Goal: Task Accomplishment & Management: Manage account settings

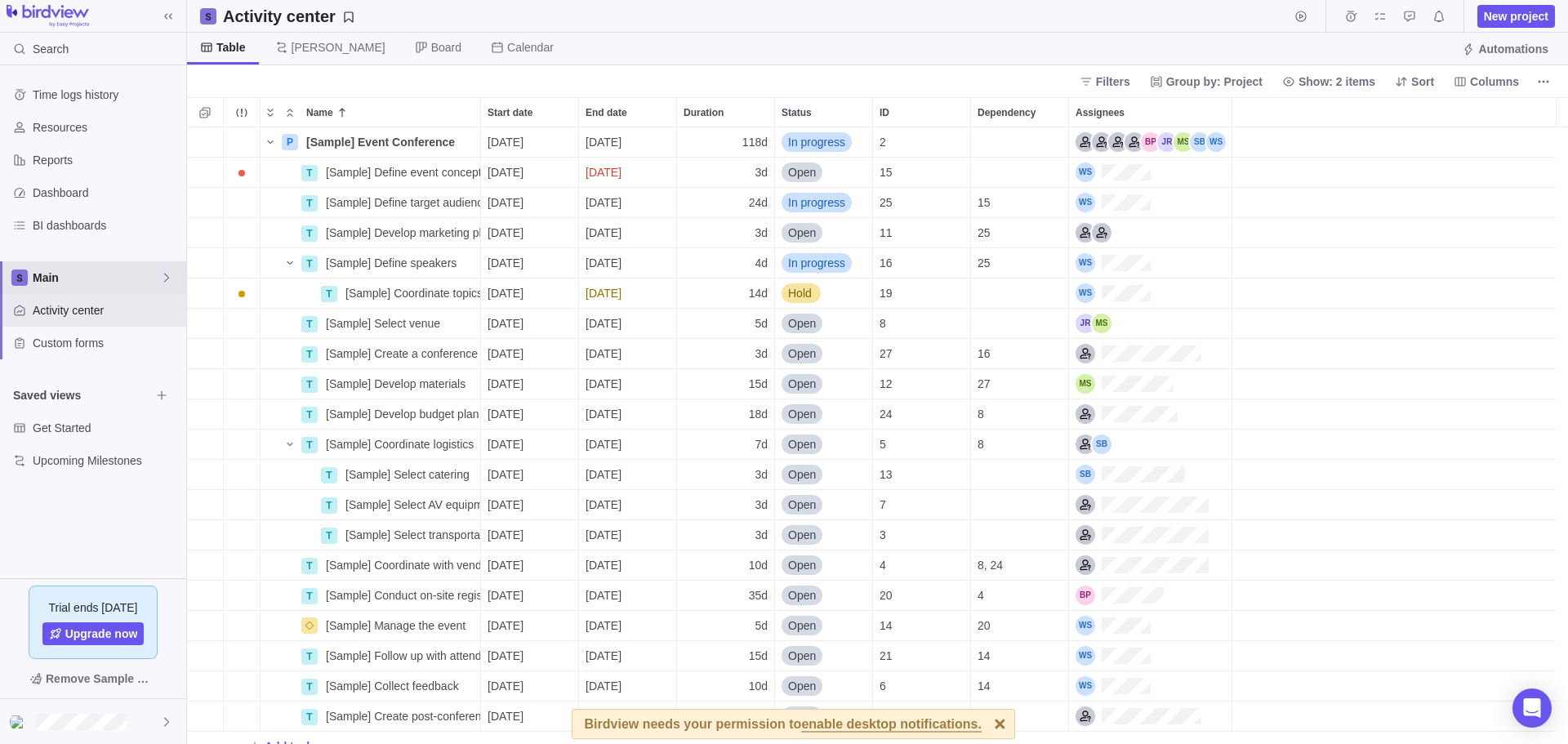
click at [108, 285] on span "Main" at bounding box center [96, 277] width 127 height 17
click at [116, 279] on span "Main" at bounding box center [96, 277] width 127 height 17
click at [118, 279] on span "Main" at bounding box center [96, 277] width 127 height 17
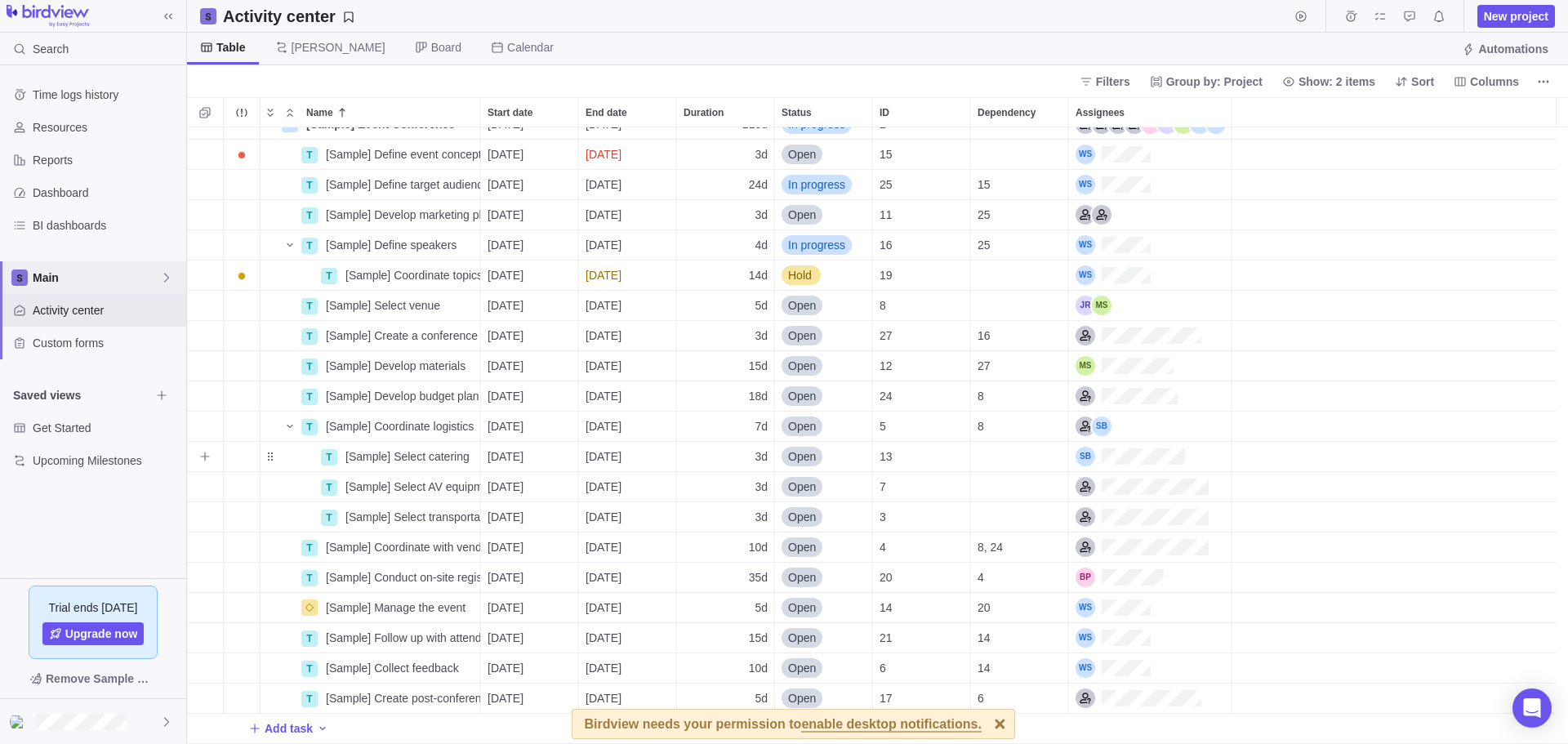
scroll to position [0, 0]
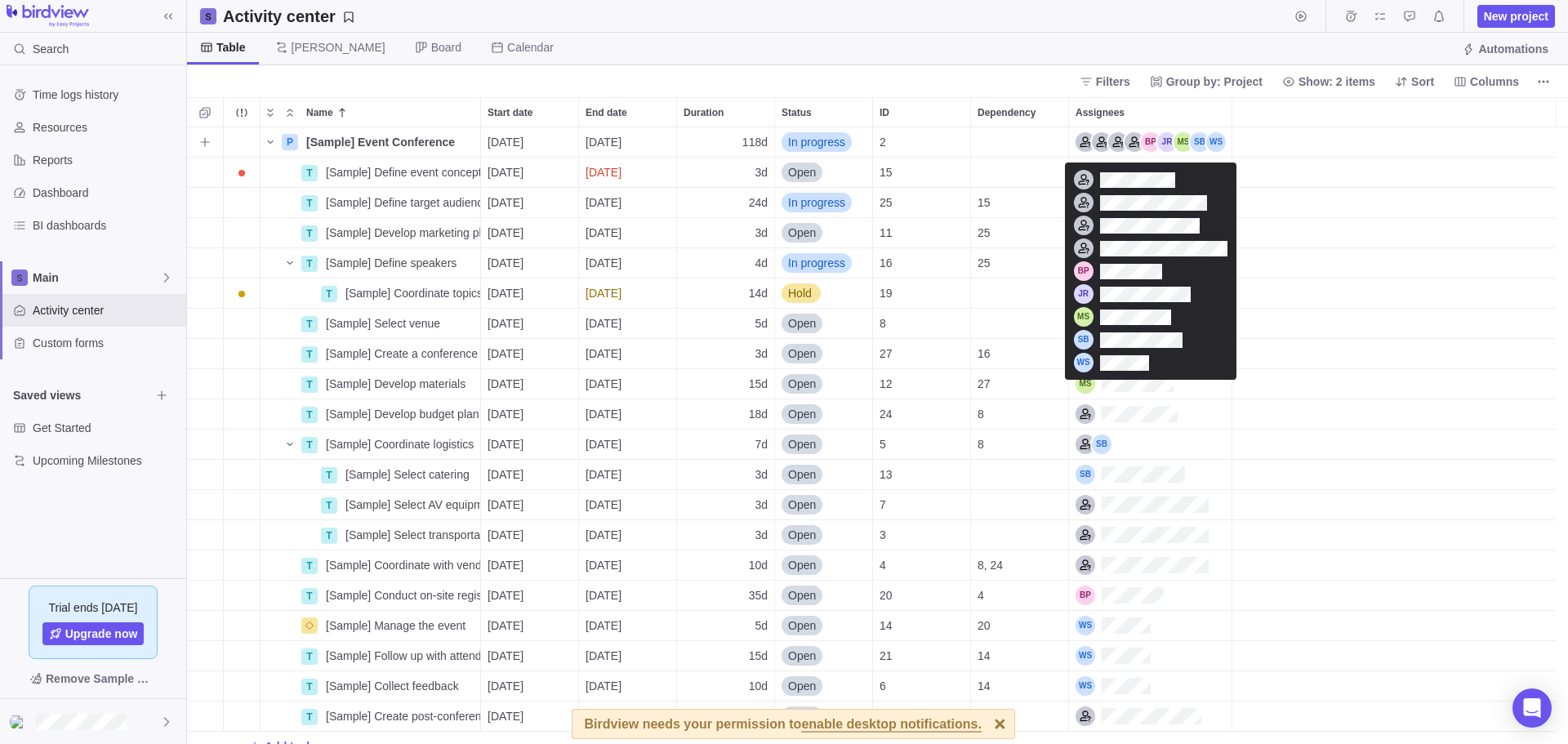
click at [1152, 139] on div "Assignees" at bounding box center [1150, 142] width 150 height 20
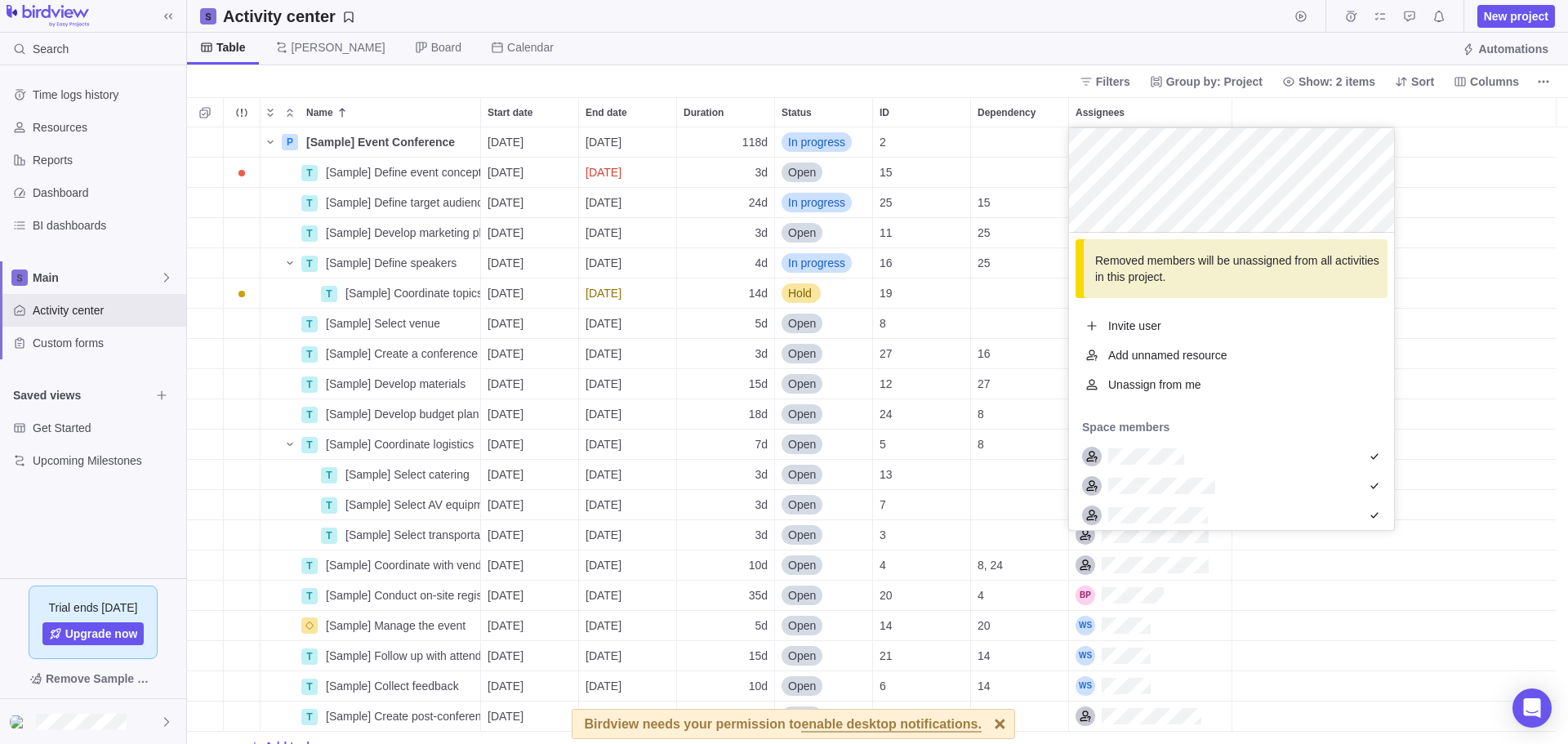
drag, startPoint x: 1454, startPoint y: 170, endPoint x: 1434, endPoint y: 170, distance: 20.0
click at [1455, 170] on div "P [Sample] Event Conference Details [DATE] [DATE] 118d In progress 2 T [Sample]…" at bounding box center [877, 435] width 1381 height 616
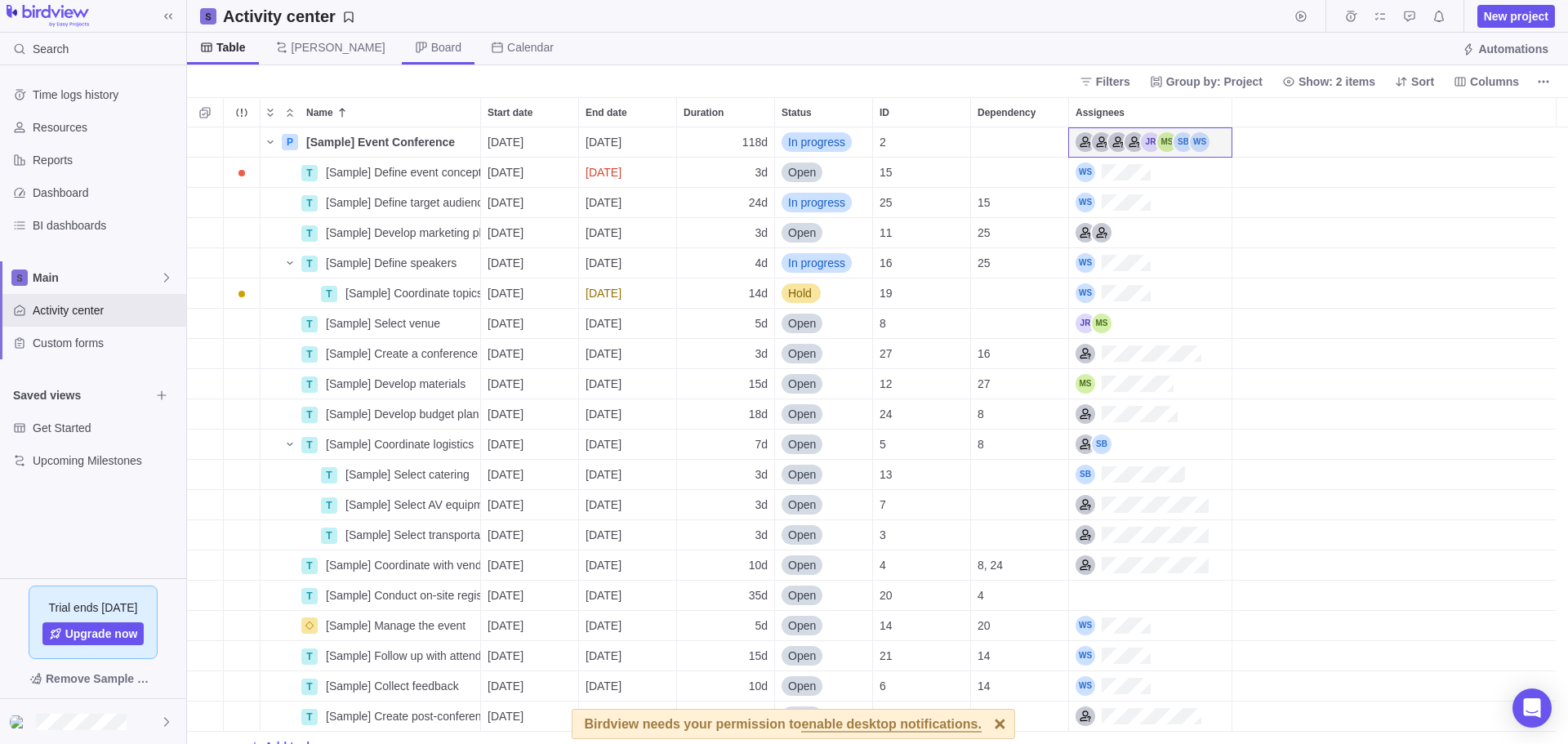
click at [402, 56] on span "Board" at bounding box center [439, 48] width 73 height 32
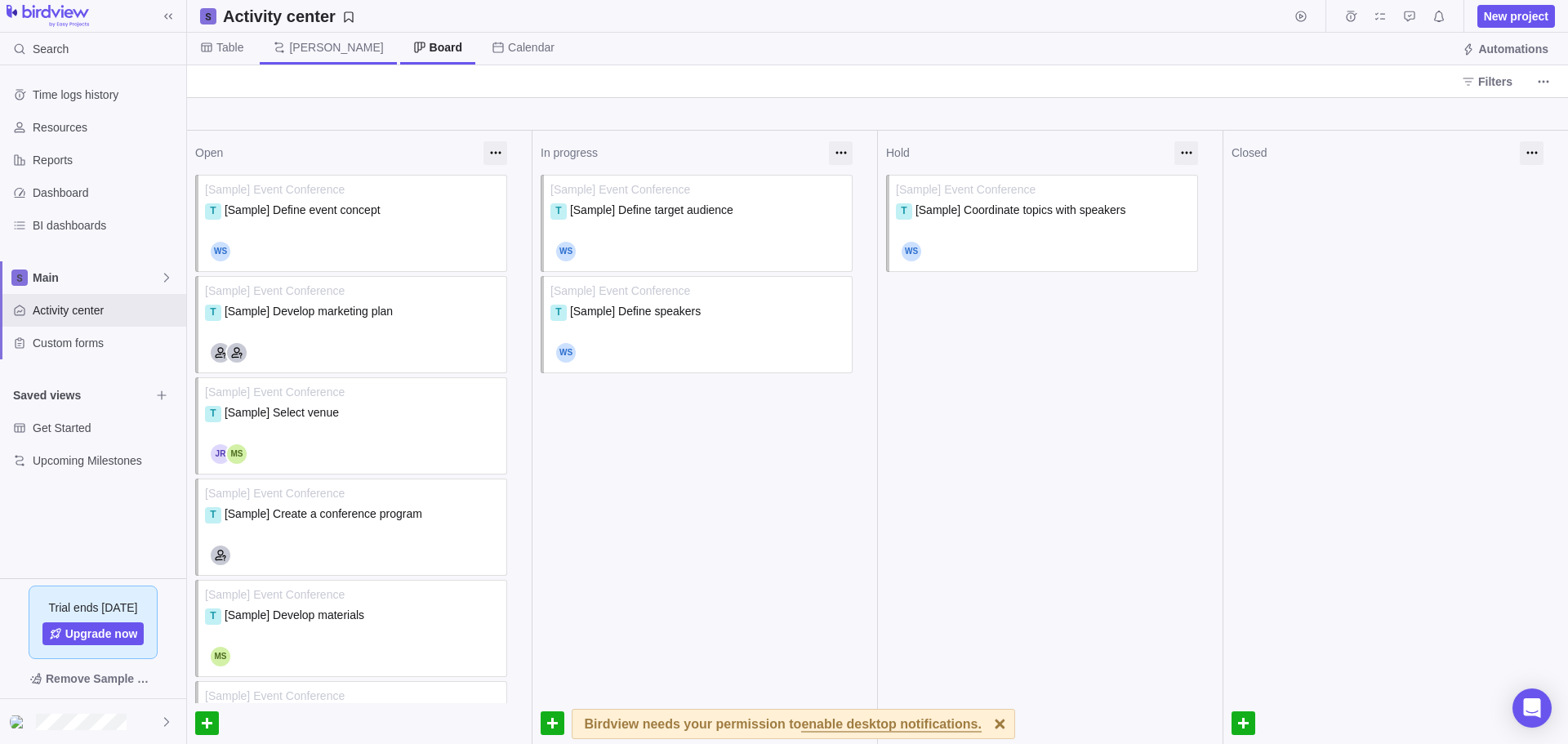
click at [300, 48] on span "[PERSON_NAME]" at bounding box center [336, 47] width 94 height 17
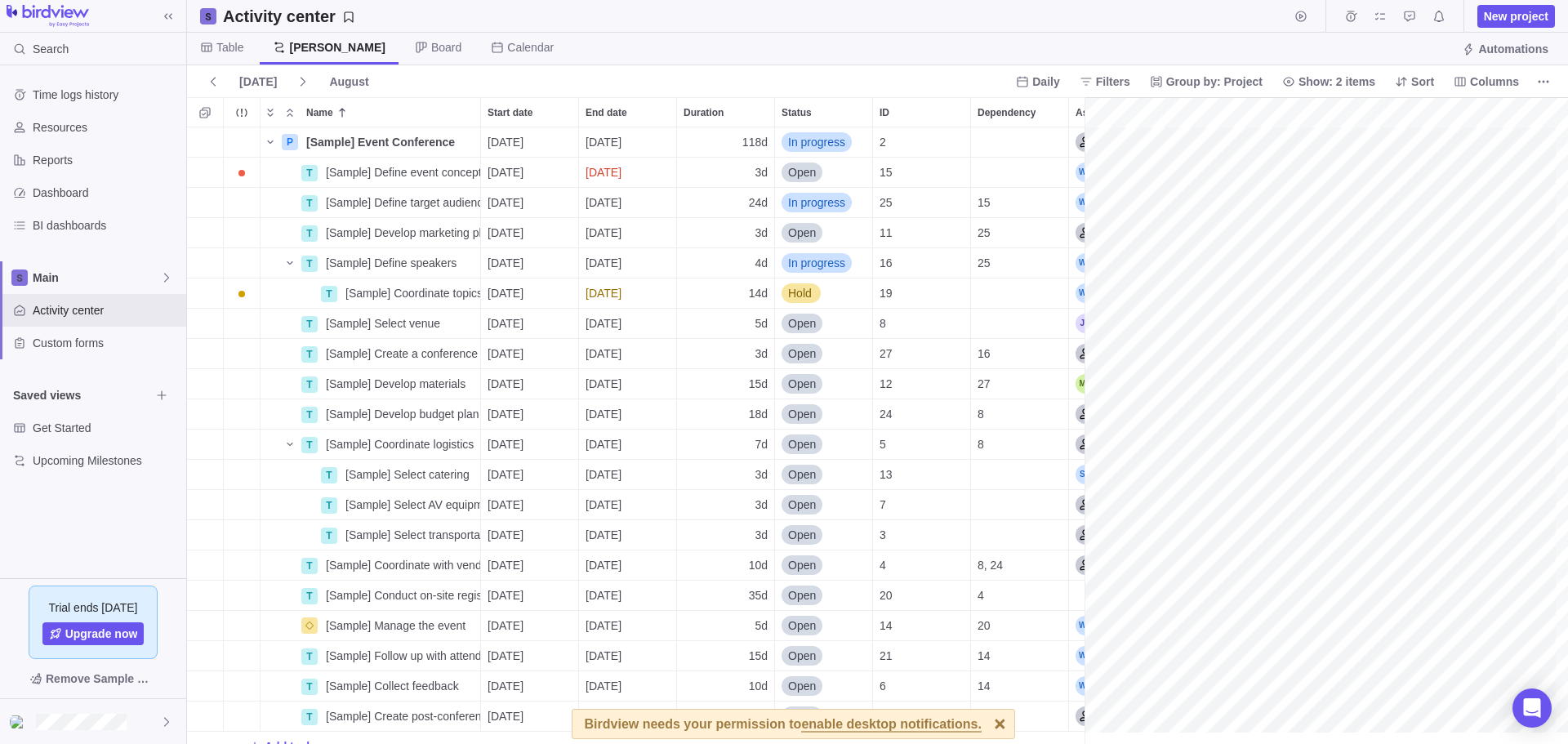
scroll to position [0, 2508]
drag, startPoint x: 1090, startPoint y: 409, endPoint x: 1015, endPoint y: 403, distance: 75.2
click at [1218, 84] on span "Group by: Project" at bounding box center [1214, 81] width 96 height 17
click at [1321, 85] on body "Search Time logs history Resources Reports Dashboard BI dashboards Main Activit…" at bounding box center [784, 372] width 1568 height 744
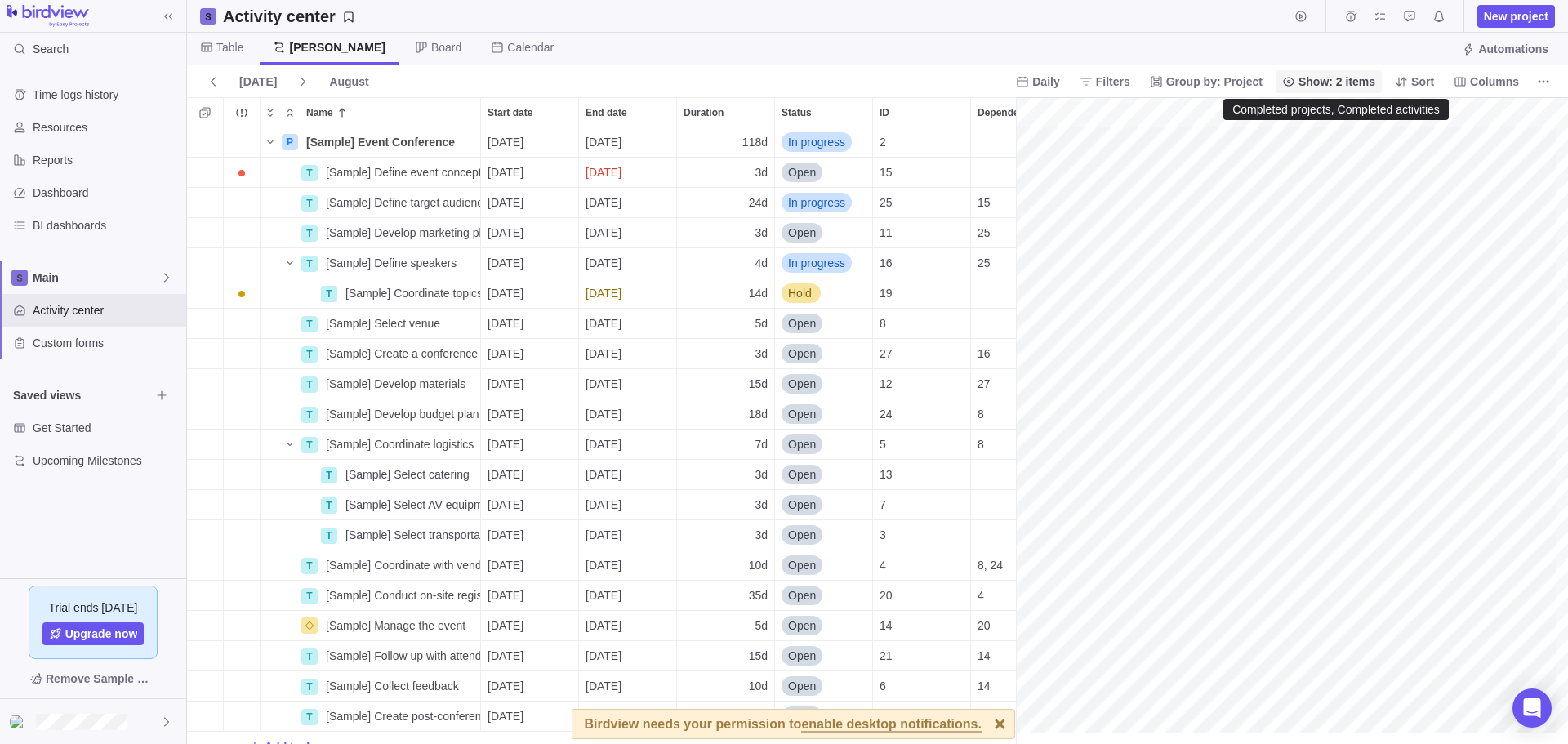
click at [1324, 76] on span "Show: 2 items" at bounding box center [1336, 81] width 76 height 17
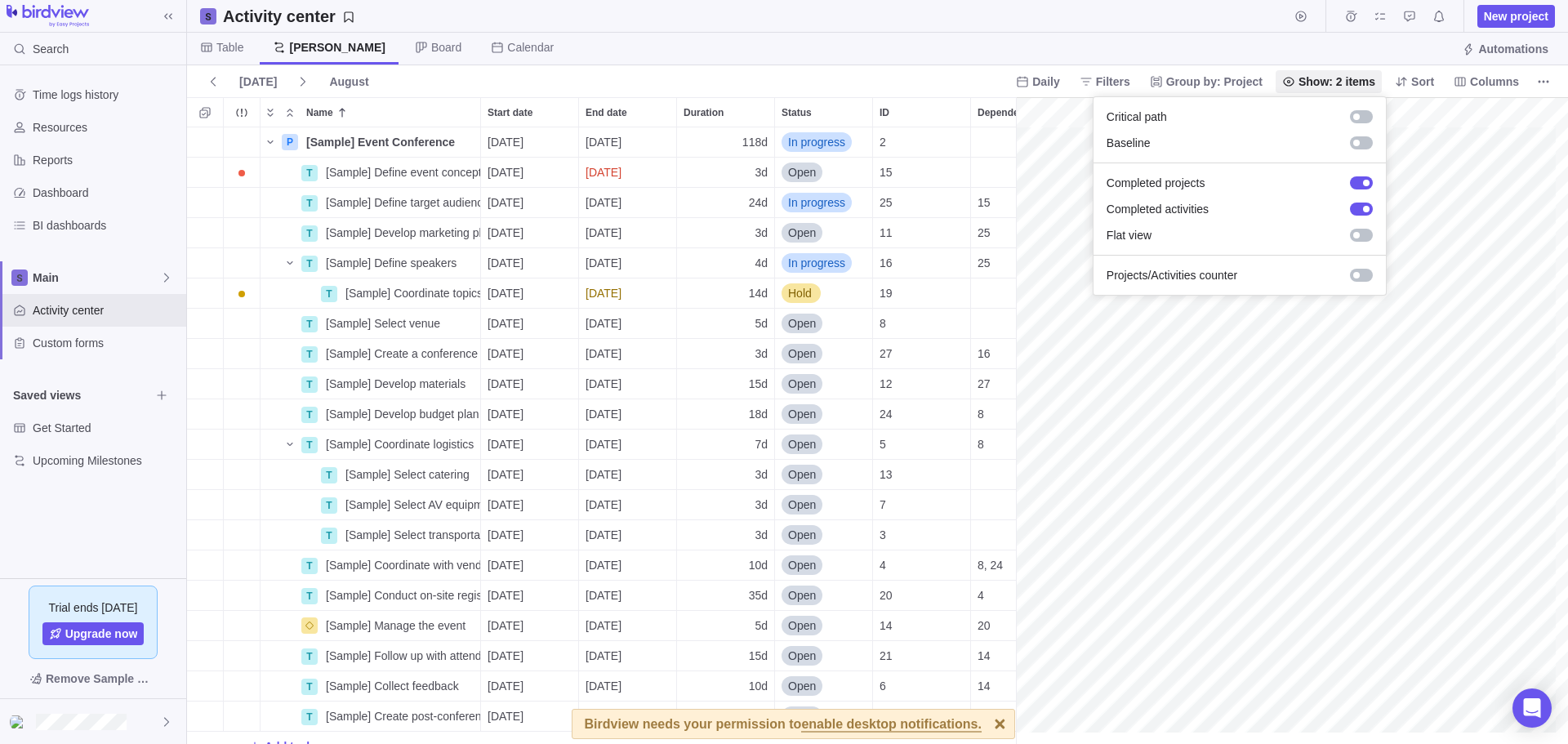
click at [1119, 76] on body "Search Time logs history Resources Reports Dashboard BI dashboards Main Activit…" at bounding box center [784, 372] width 1568 height 744
click at [1124, 81] on span "Filters" at bounding box center [1113, 81] width 34 height 17
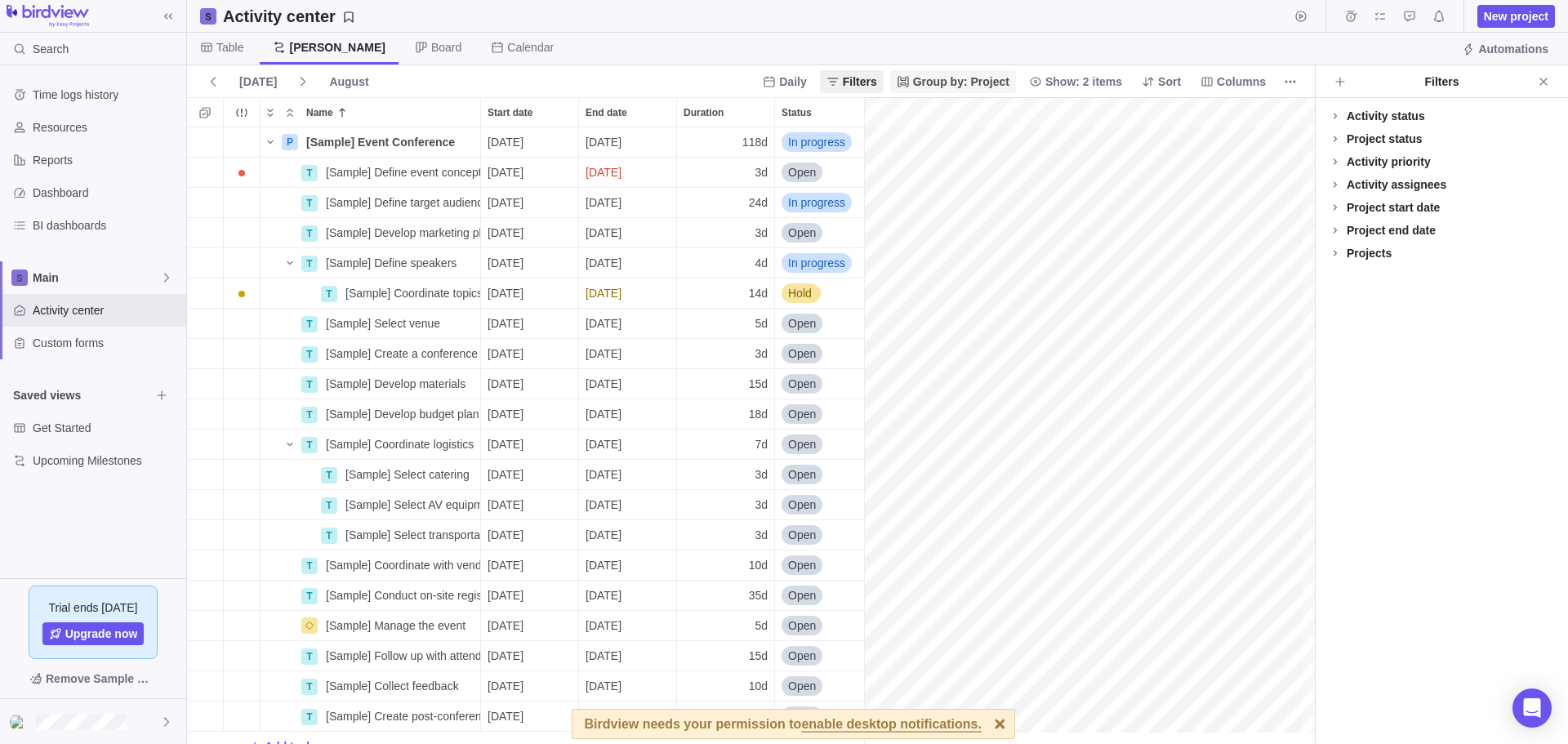
click at [981, 81] on span "Group by: Project" at bounding box center [961, 81] width 96 height 17
click at [1122, 142] on div at bounding box center [1120, 143] width 7 height 7
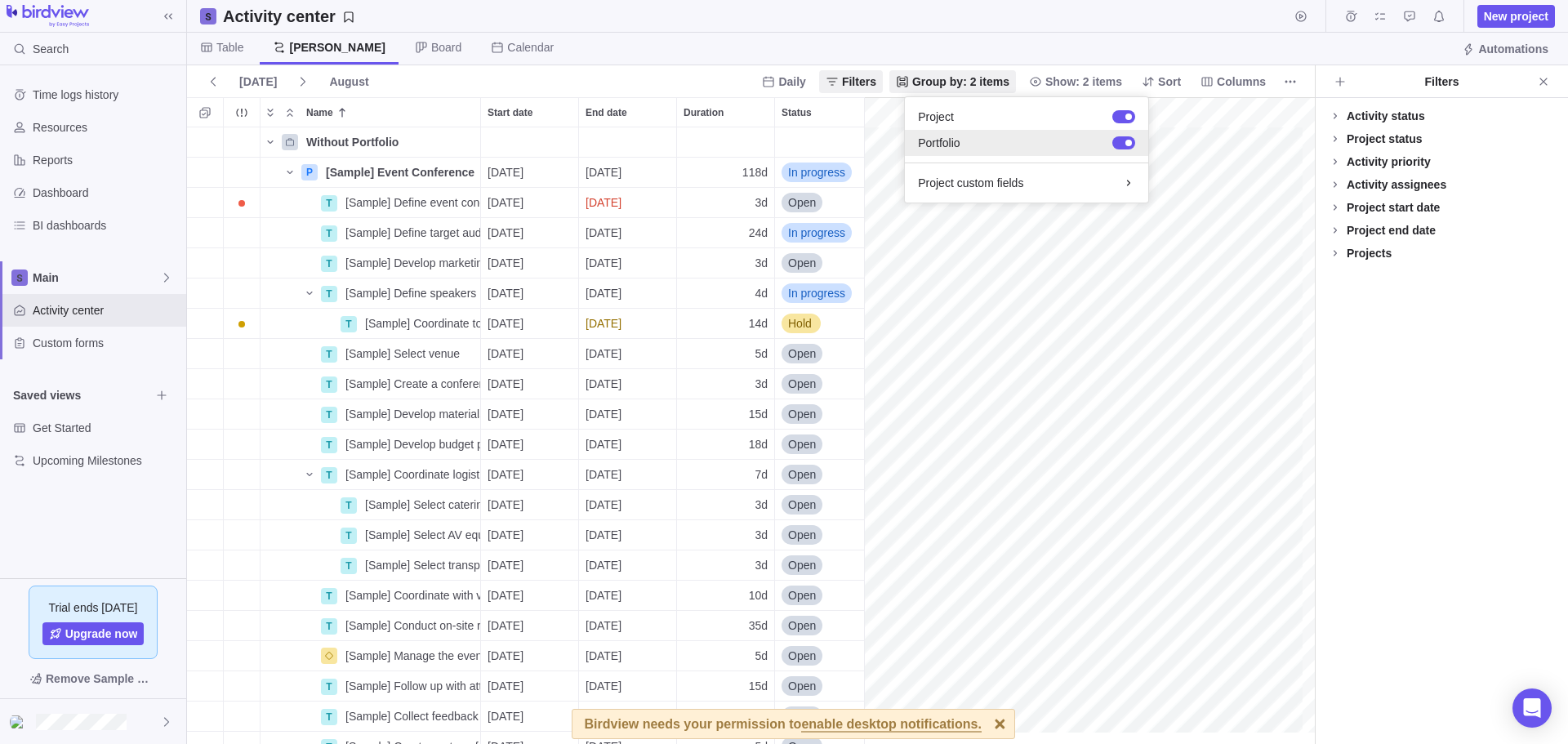
click at [1122, 142] on div at bounding box center [1124, 143] width 23 height 13
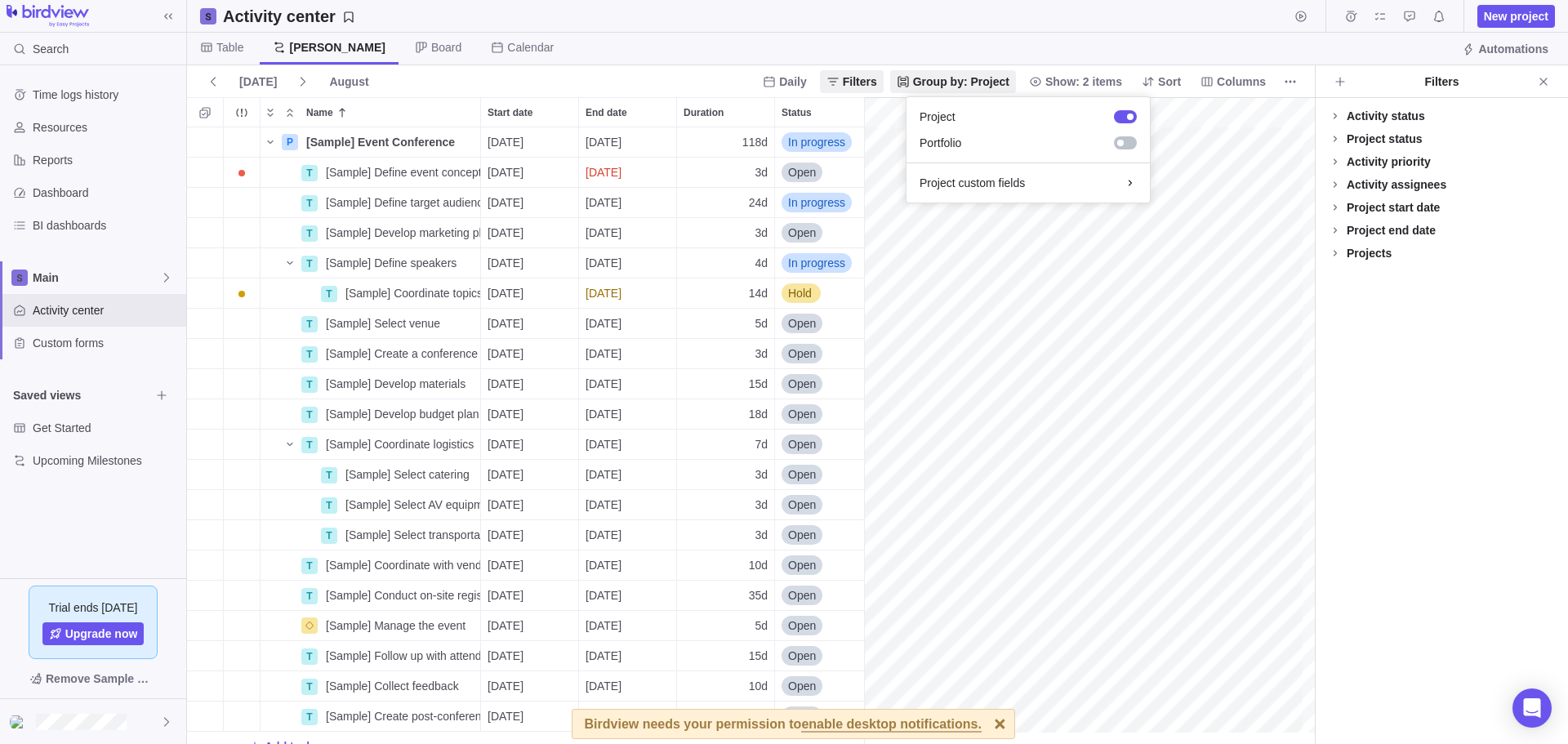
click at [1237, 78] on body "Search Time logs history Resources Reports Dashboard BI dashboards Main Activit…" at bounding box center [784, 372] width 1568 height 744
click at [1227, 76] on span "Columns" at bounding box center [1241, 81] width 49 height 17
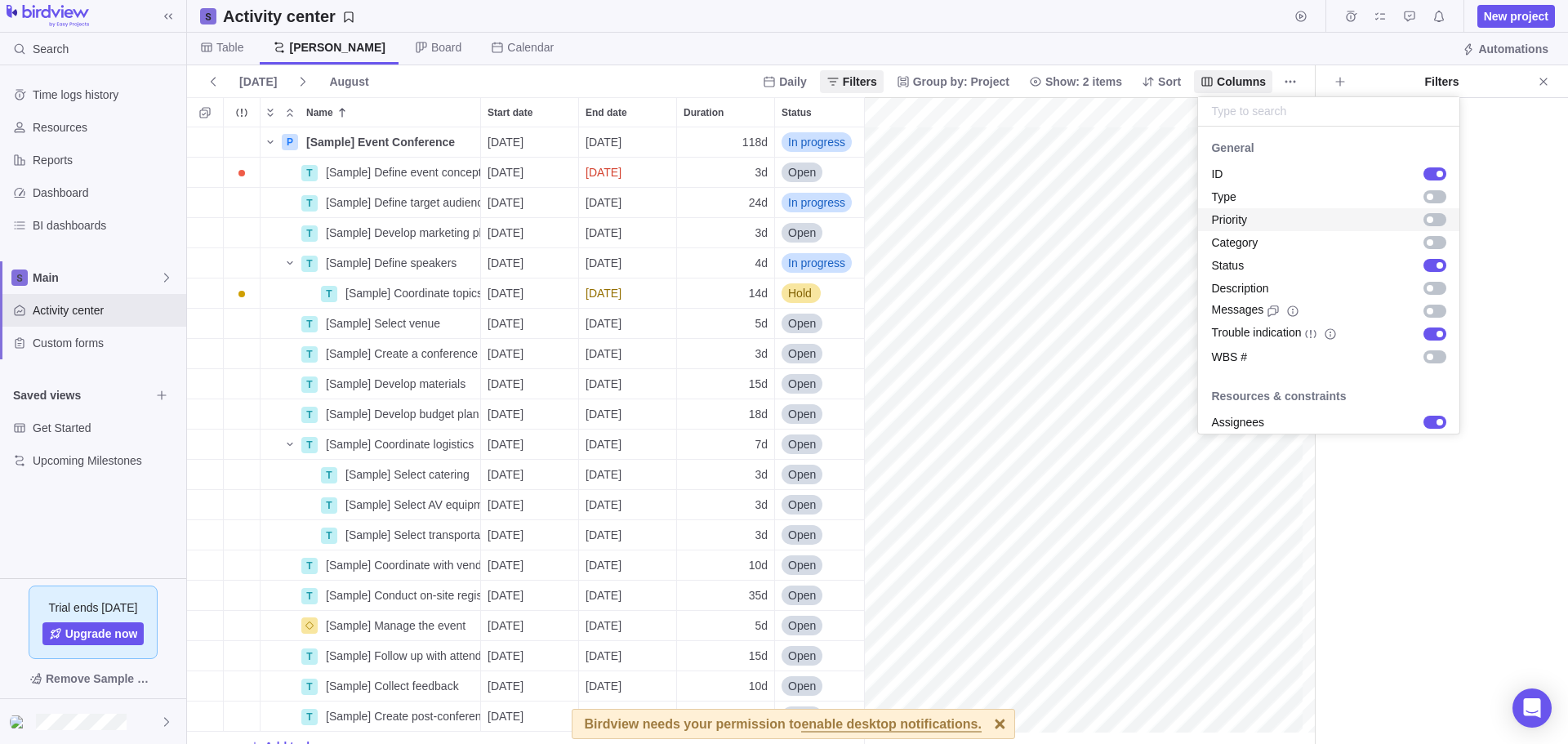
click at [1423, 218] on div "grid" at bounding box center [1435, 220] width 23 height 13
click at [1427, 244] on div "grid" at bounding box center [1430, 242] width 7 height 7
click at [1500, 227] on body "Search Time logs history Resources Reports Dashboard BI dashboards Main Activit…" at bounding box center [784, 372] width 1568 height 744
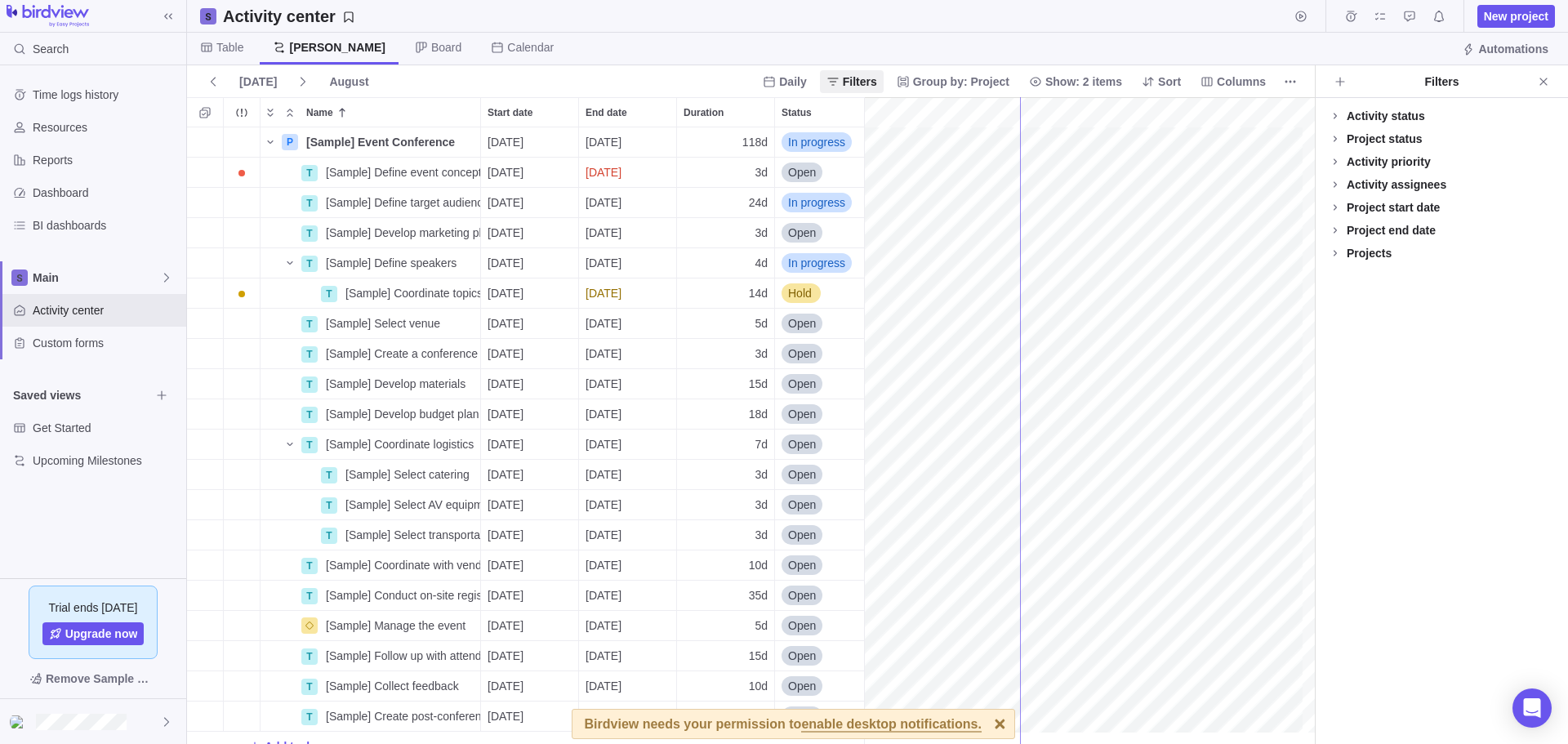
drag, startPoint x: 866, startPoint y: 289, endPoint x: 1020, endPoint y: 286, distance: 154.0
click at [1163, 78] on span "Sort" at bounding box center [1169, 81] width 23 height 17
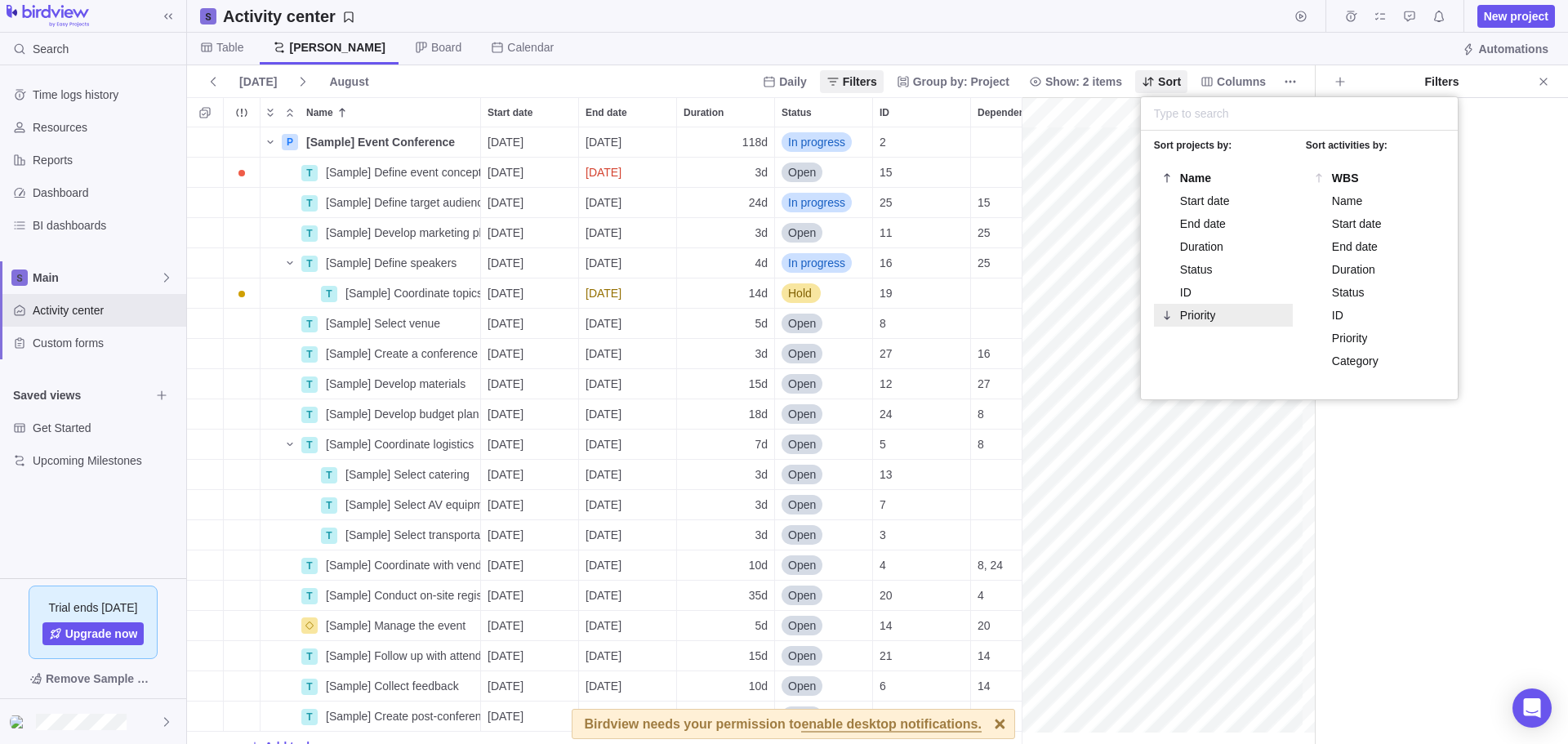
click at [1189, 310] on span "Priority" at bounding box center [1198, 316] width 36 height 13
click at [370, 49] on body "Search Time logs history Resources Reports Dashboard BI dashboards Main Activit…" at bounding box center [784, 372] width 1568 height 744
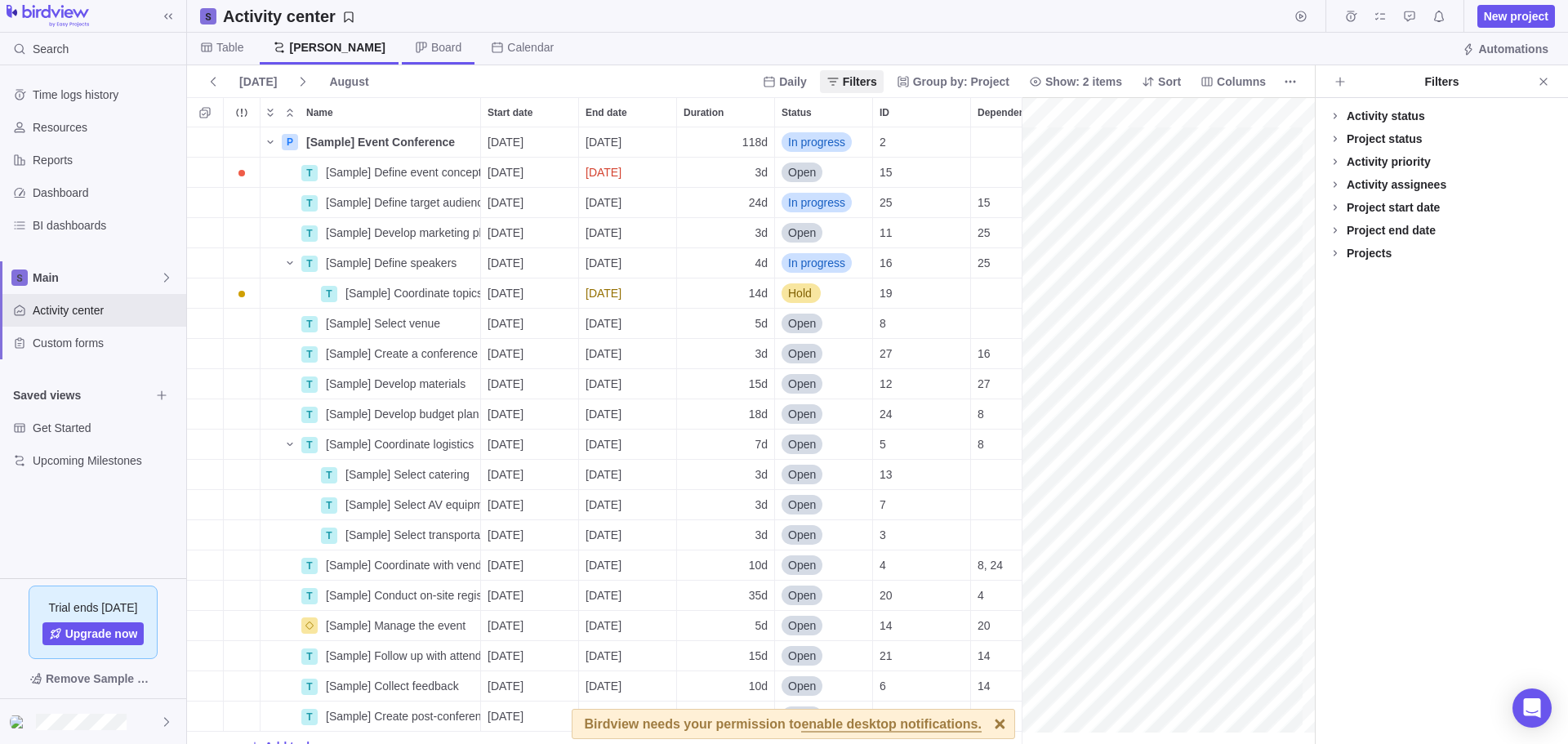
click at [431, 47] on span "Board" at bounding box center [446, 47] width 30 height 17
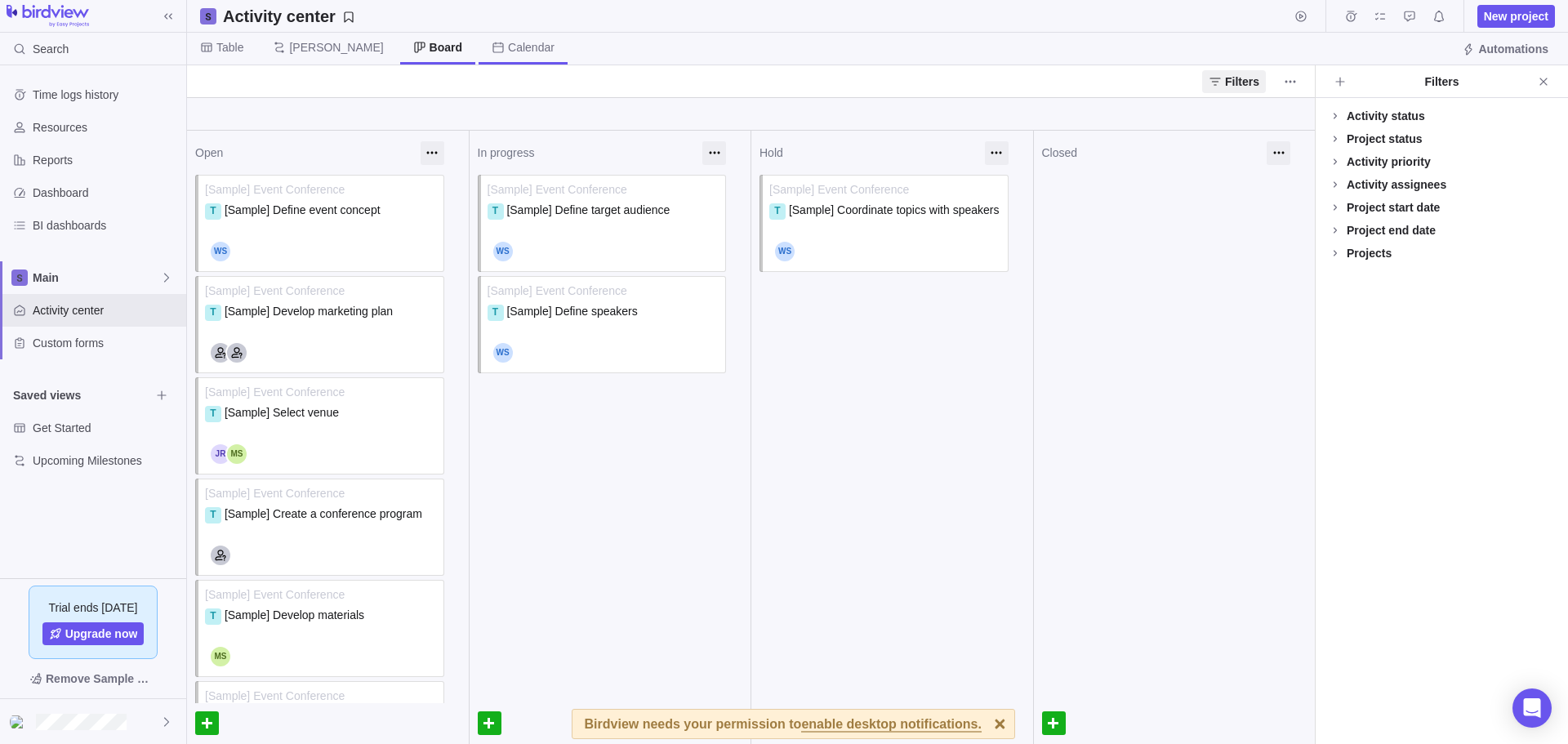
click at [508, 43] on span "Calendar" at bounding box center [532, 47] width 47 height 17
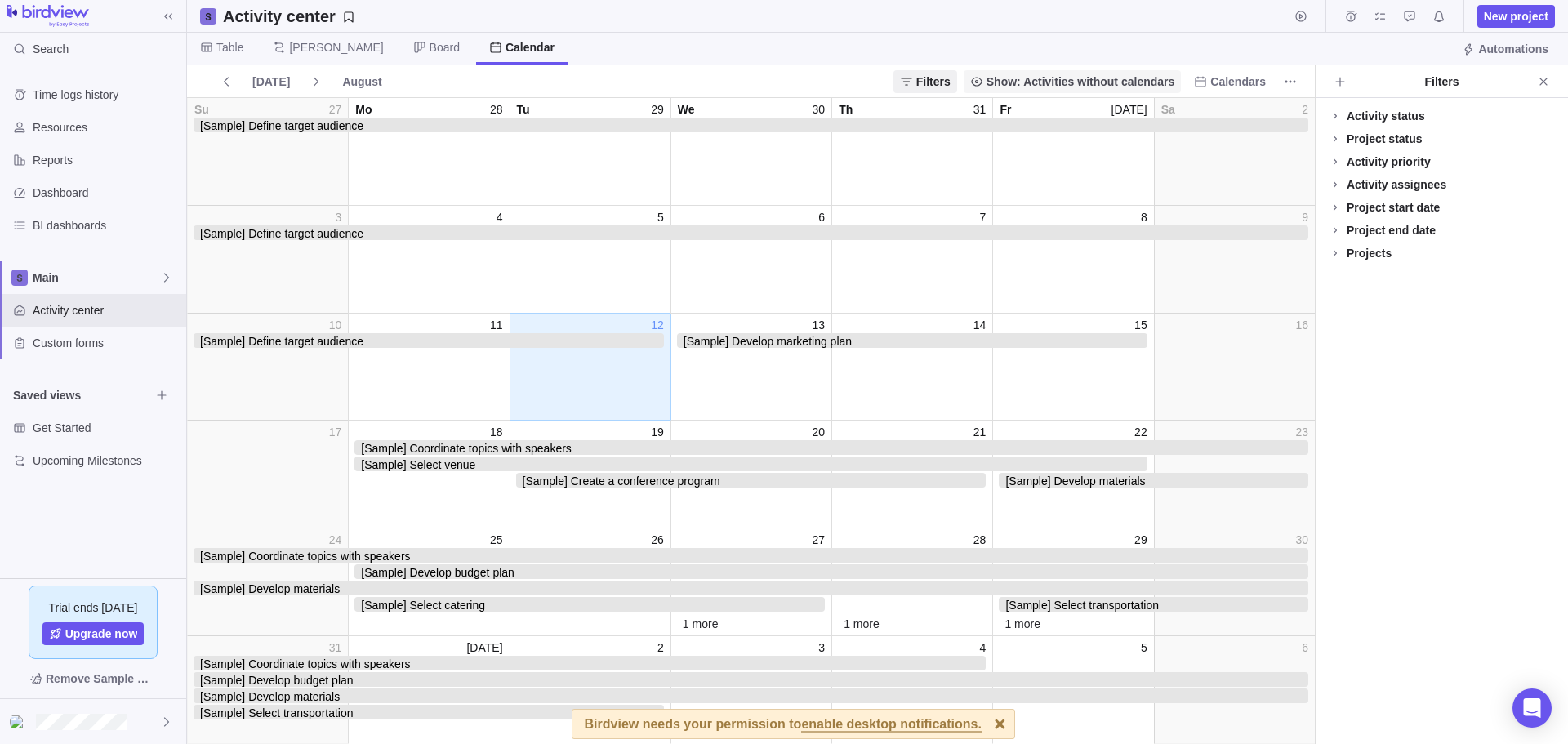
click at [1098, 76] on span "Show: Activities without calendars" at bounding box center [1080, 81] width 189 height 17
click at [1246, 81] on body "Search Time logs history Resources Reports Dashboard BI dashboards Main Activit…" at bounding box center [784, 372] width 1568 height 744
click at [1236, 80] on span "Calendars" at bounding box center [1237, 81] width 56 height 17
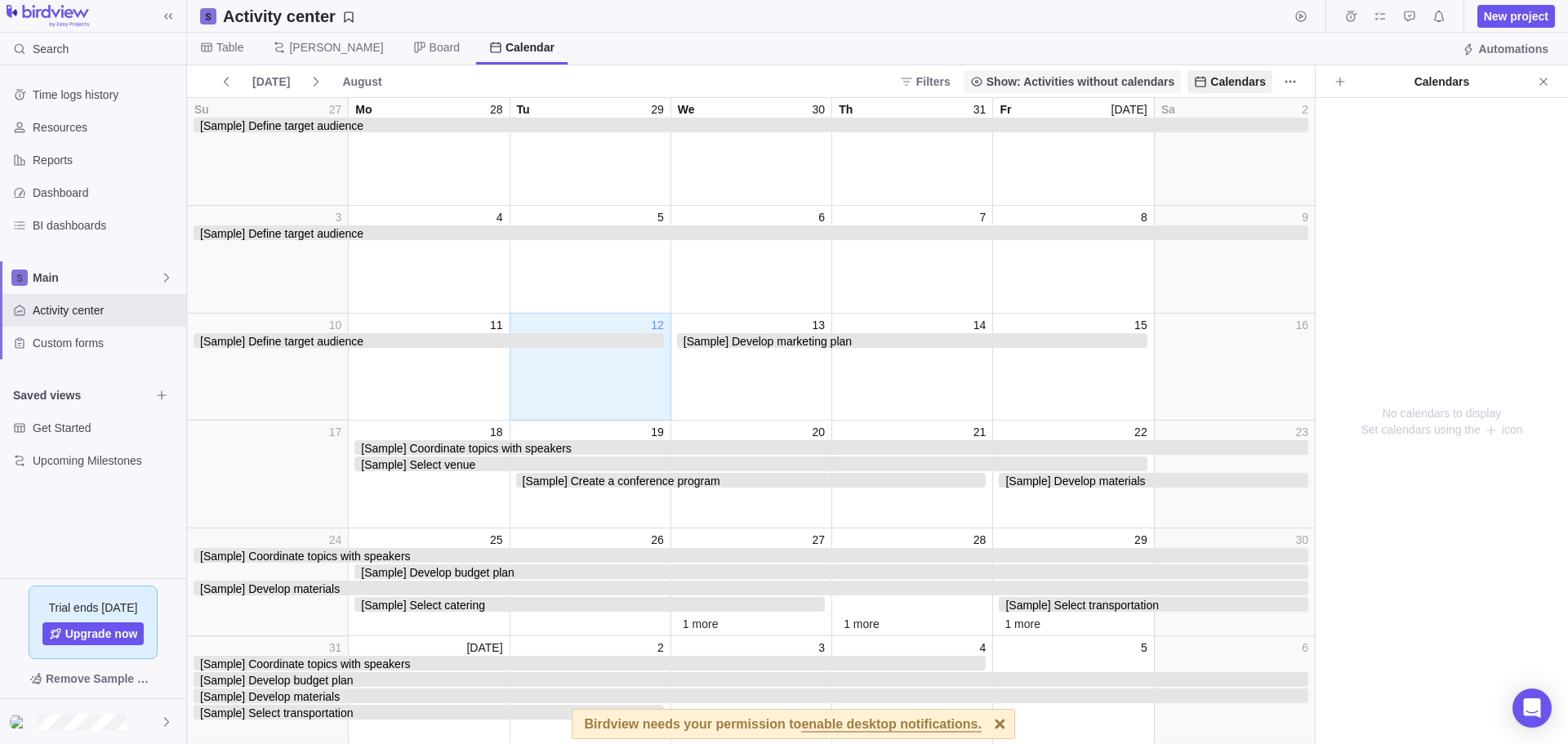
click at [1123, 81] on span "Show: Activities without calendars" at bounding box center [1080, 81] width 189 height 17
click at [765, 340] on body "Search Time logs history Resources Reports Dashboard BI dashboards Main Activit…" at bounding box center [784, 372] width 1568 height 744
click at [765, 340] on span "[Sample] Develop marketing plan" at bounding box center [912, 340] width 470 height 15
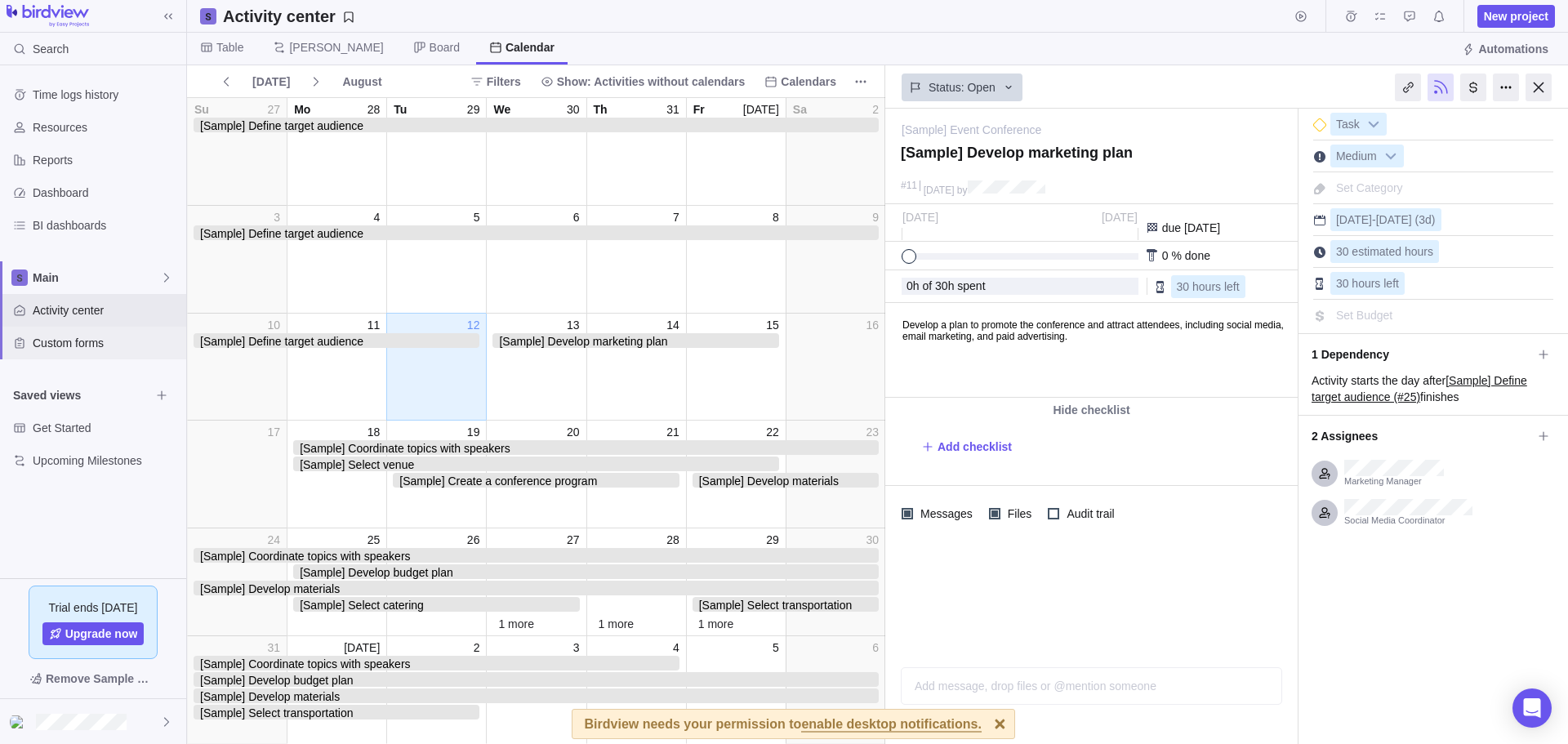
click at [58, 347] on span "Custom forms" at bounding box center [105, 343] width 147 height 17
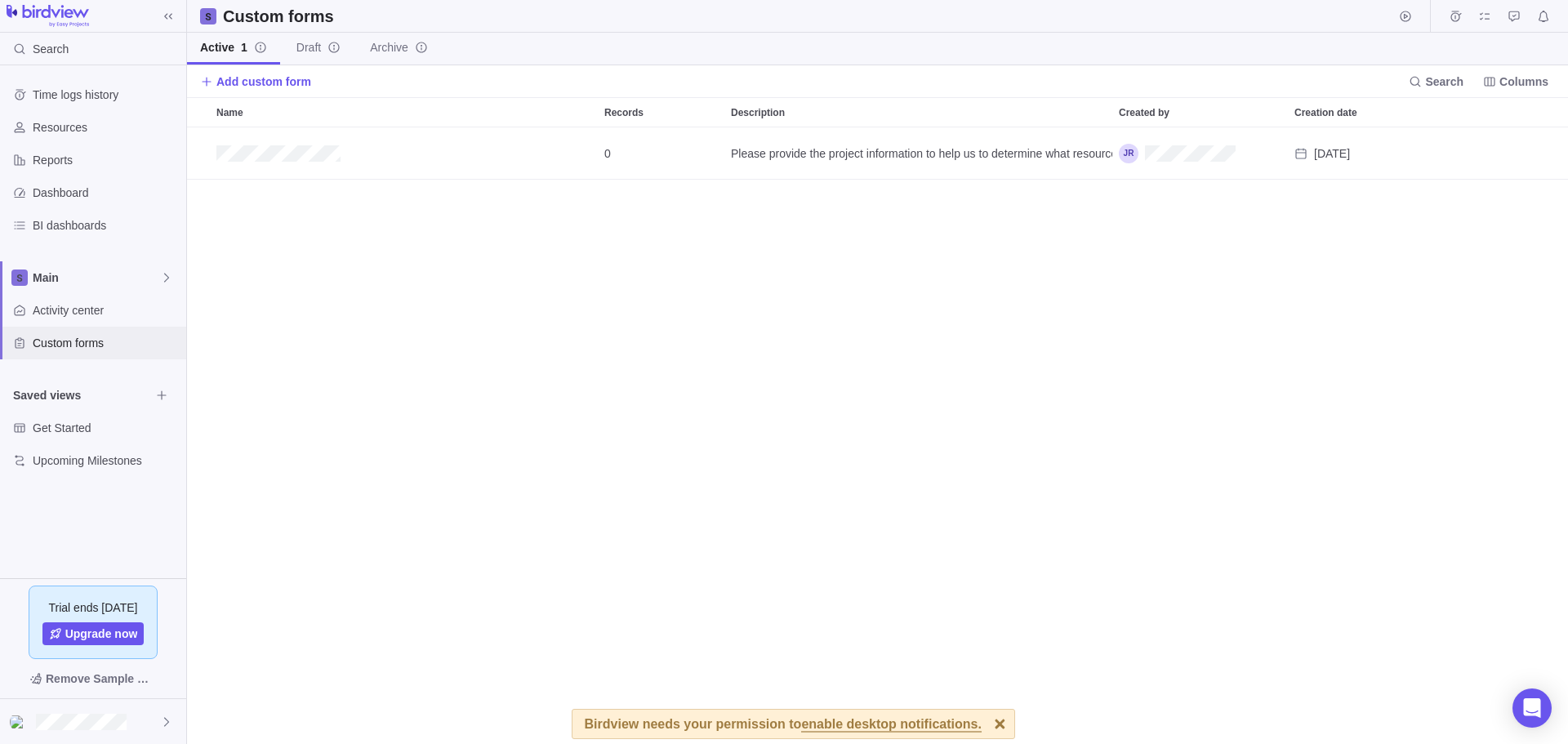
scroll to position [604, 1369]
click at [76, 128] on span "Resources" at bounding box center [105, 128] width 147 height 17
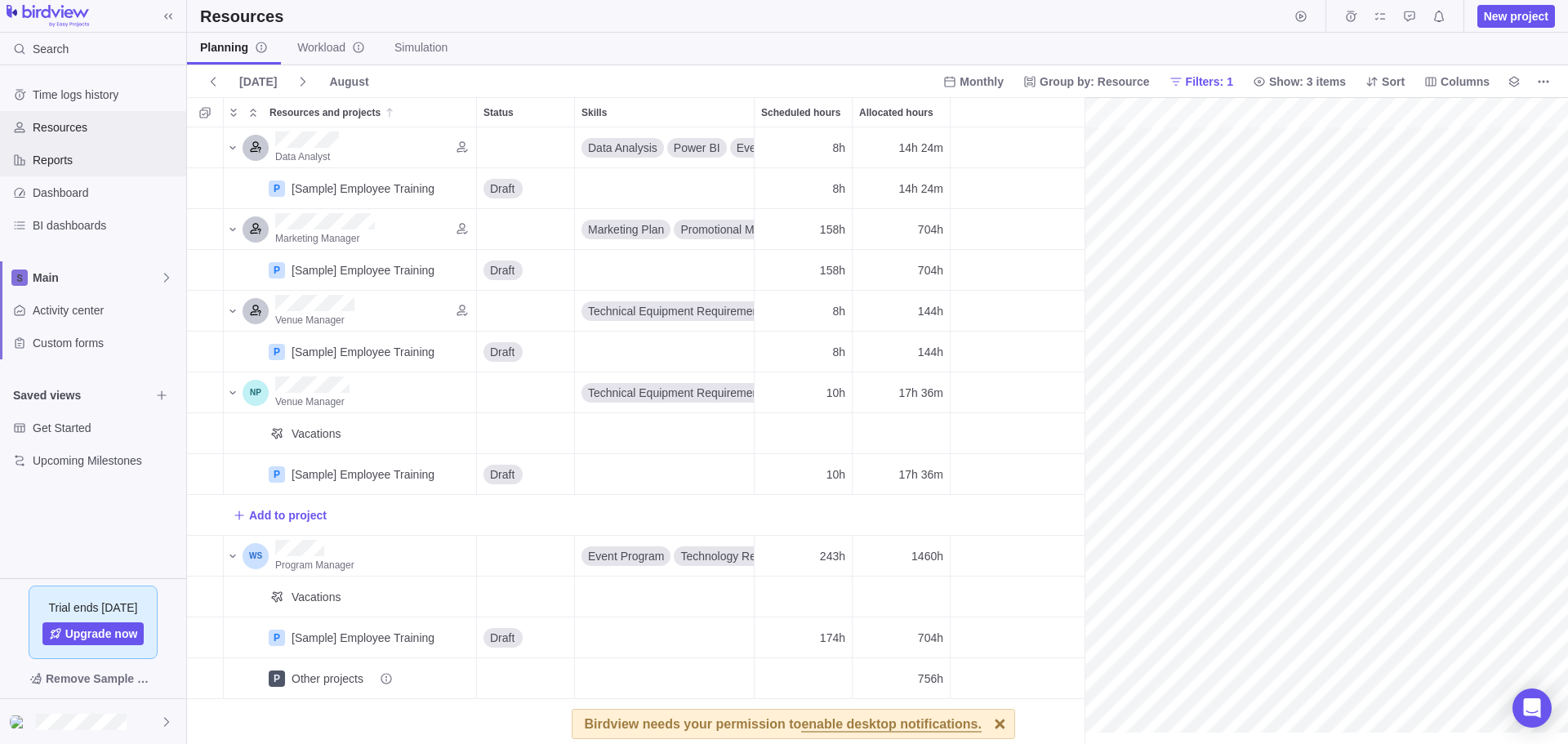
scroll to position [0, 277]
drag, startPoint x: 1085, startPoint y: 516, endPoint x: 939, endPoint y: 499, distance: 147.0
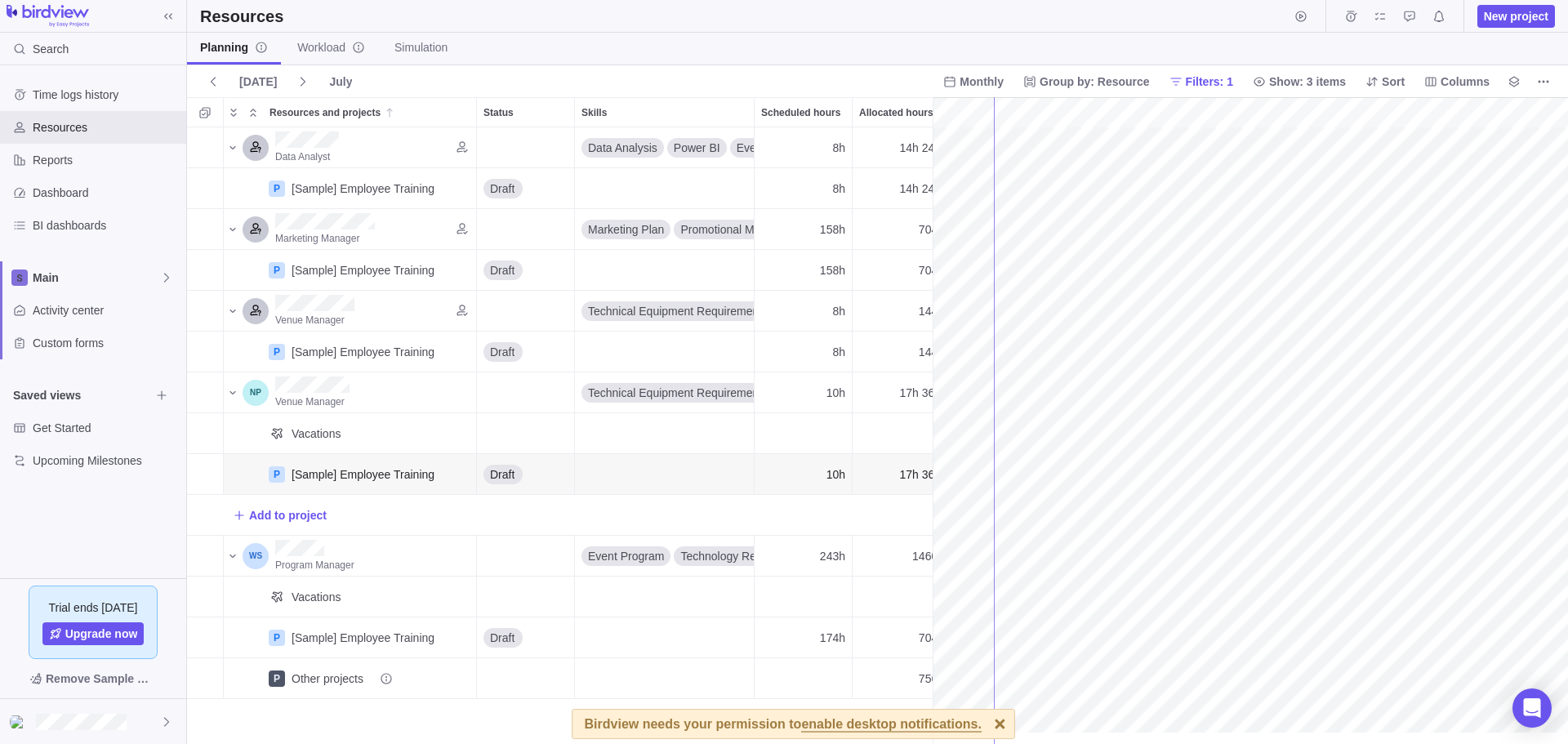
drag, startPoint x: 931, startPoint y: 493, endPoint x: 994, endPoint y: 474, distance: 65.8
click at [91, 94] on span "Time logs history" at bounding box center [105, 95] width 147 height 17
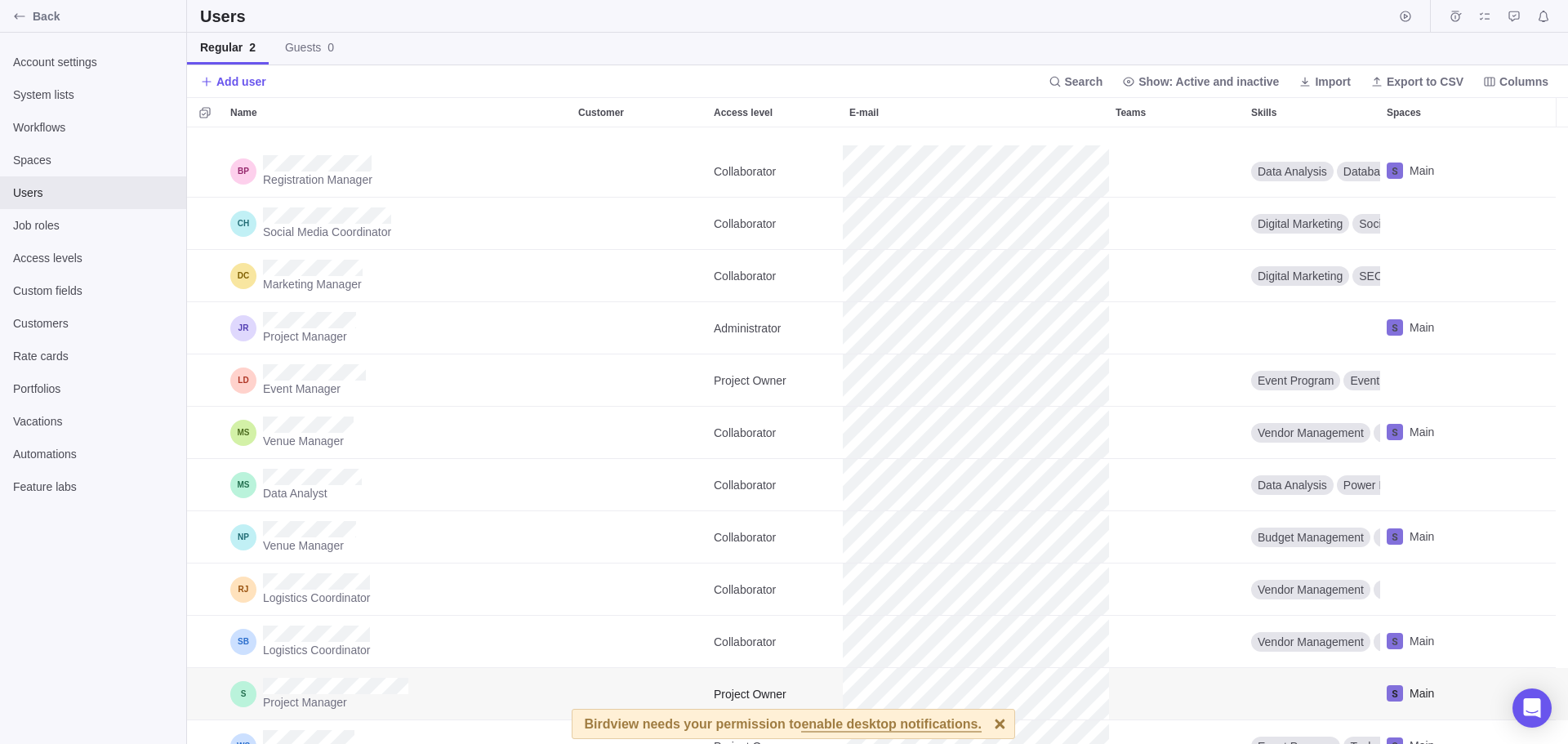
scroll to position [63, 0]
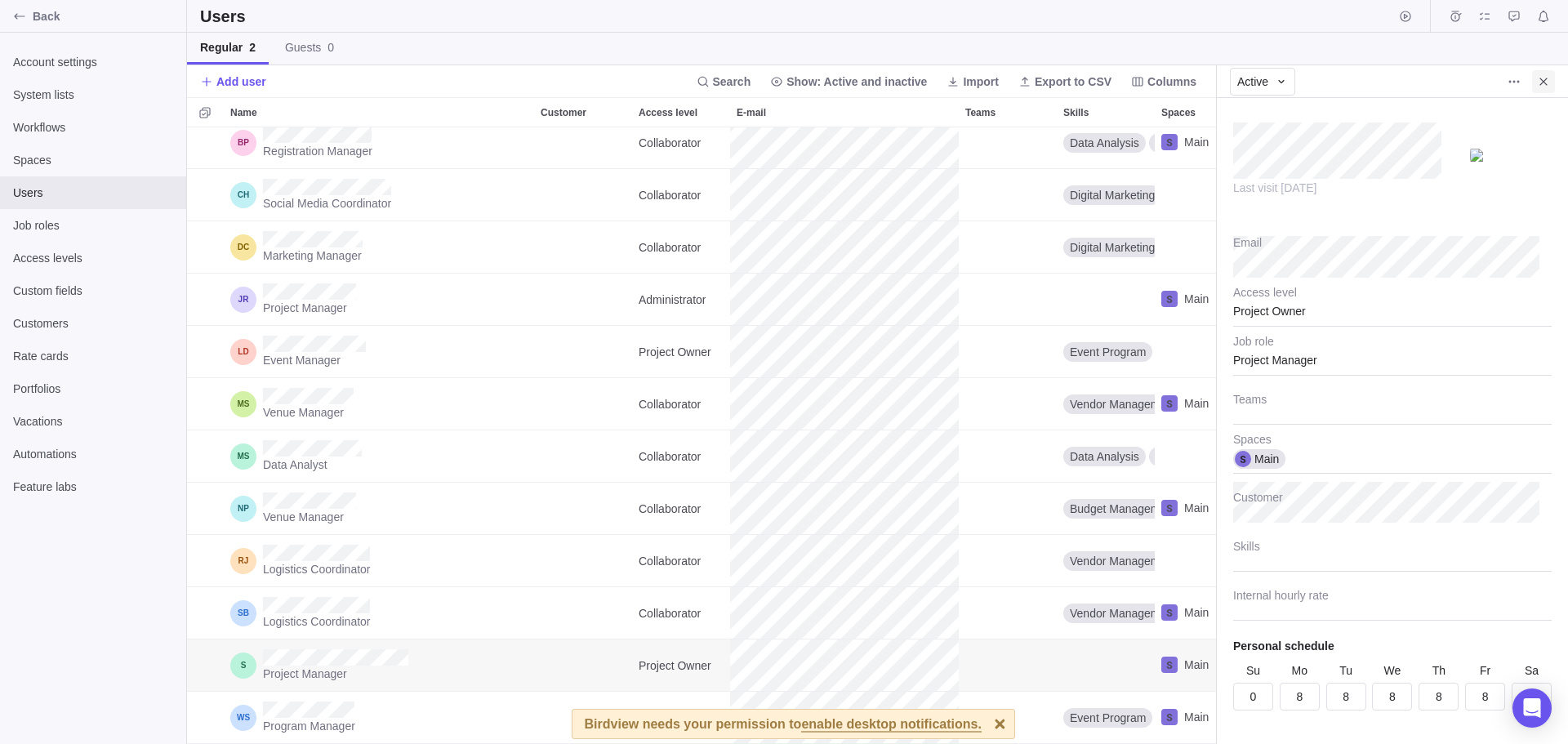
click at [1539, 76] on icon "Close" at bounding box center [1544, 81] width 13 height 13
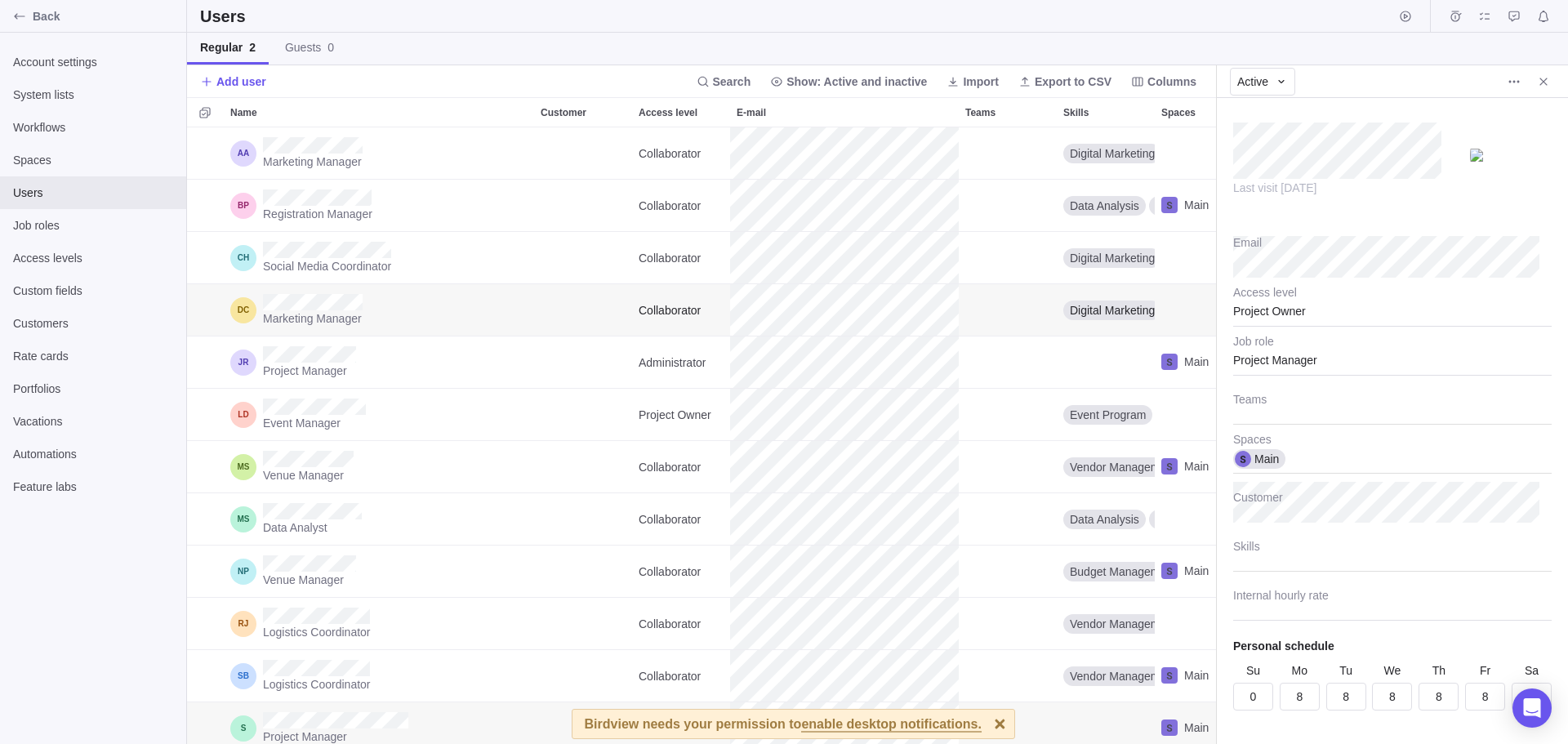
scroll to position [75, 0]
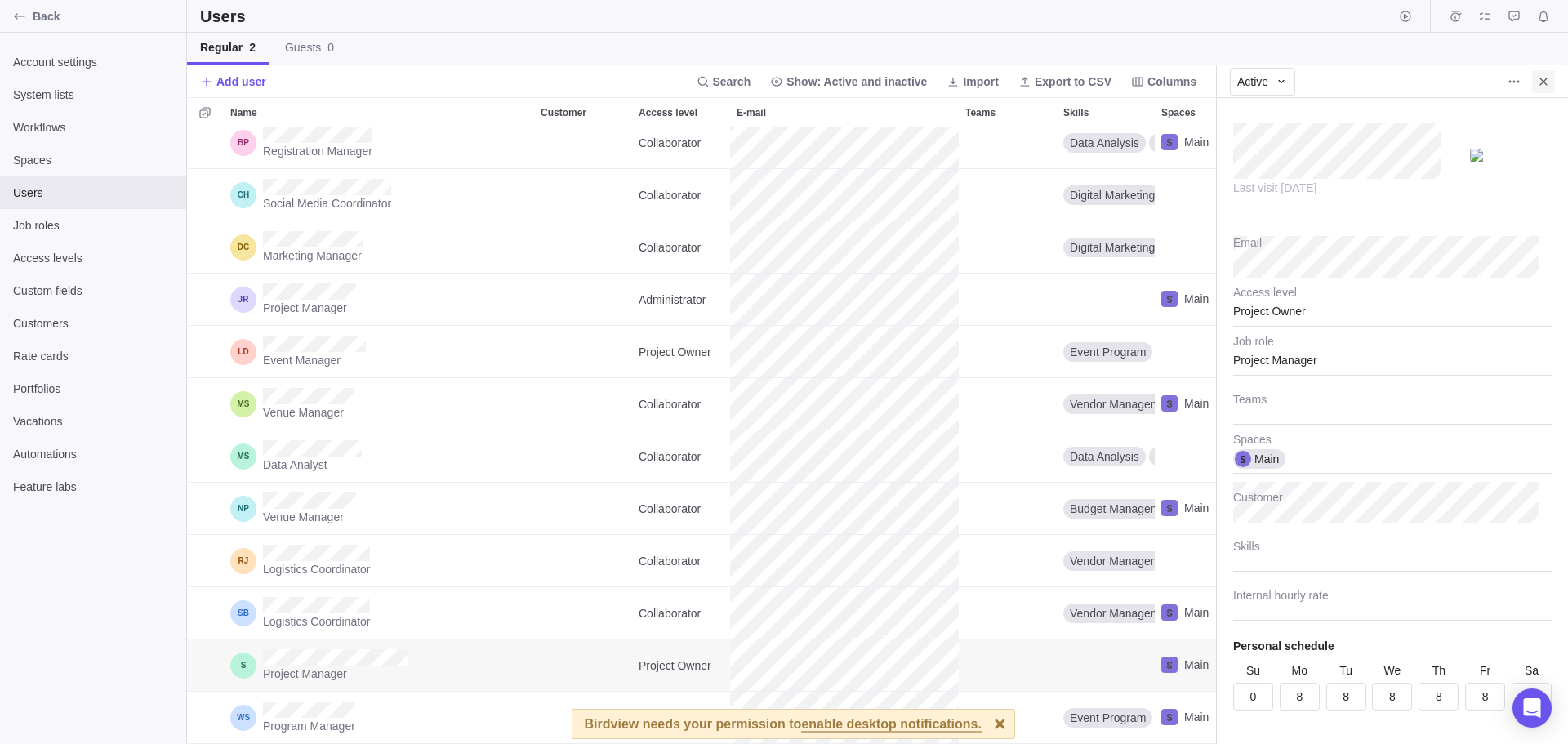
click at [1547, 75] on icon "Close" at bounding box center [1544, 81] width 13 height 13
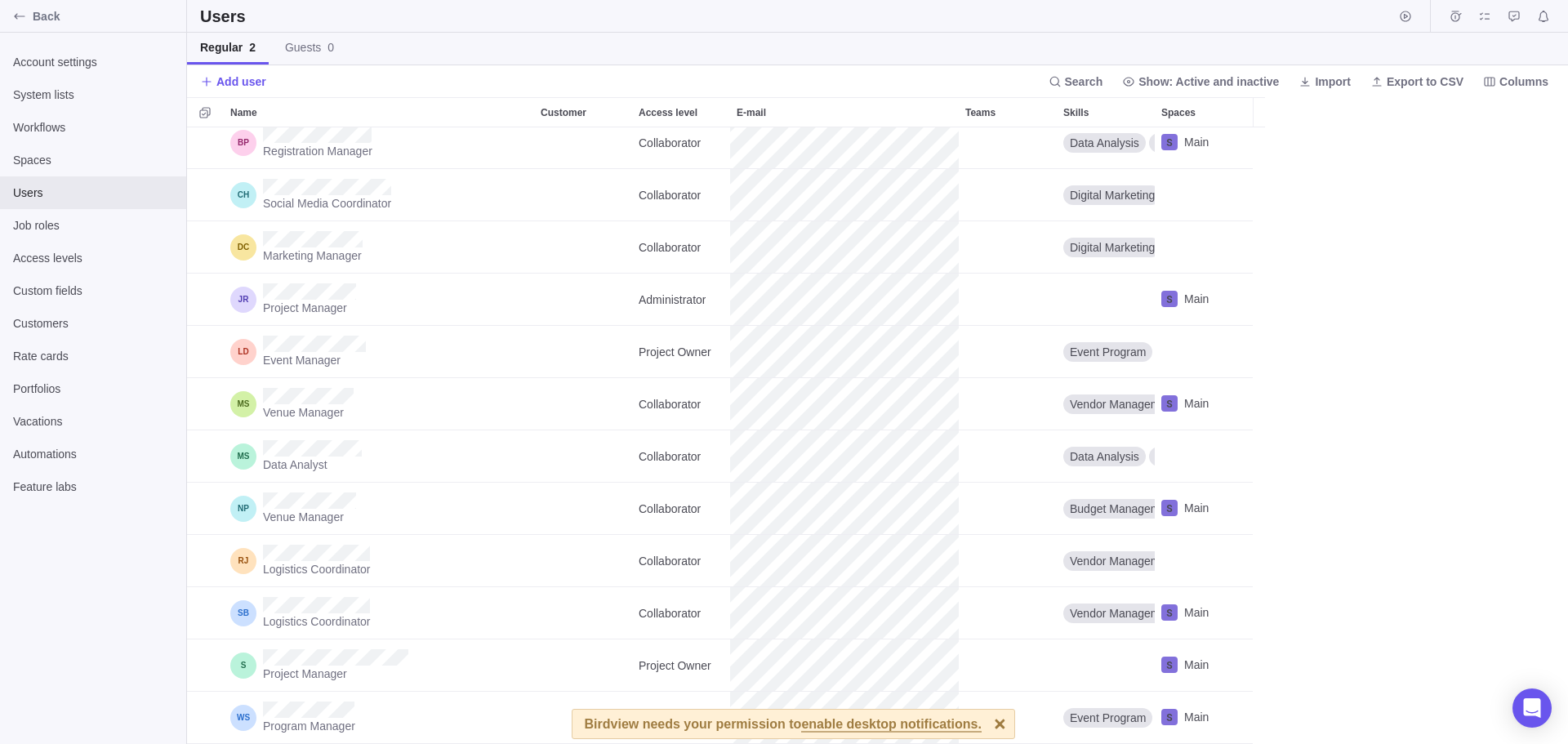
scroll to position [63, 0]
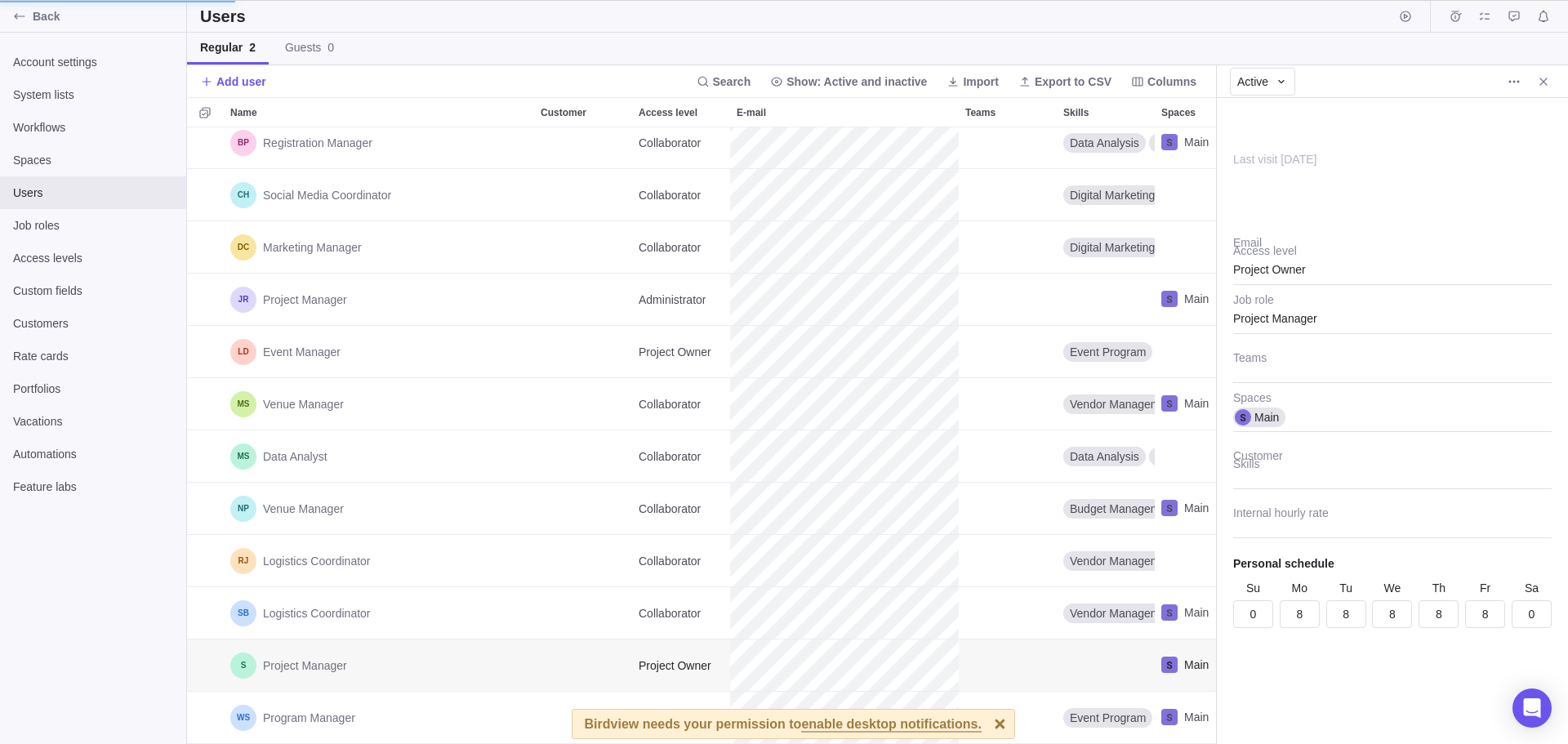
scroll to position [604, 1017]
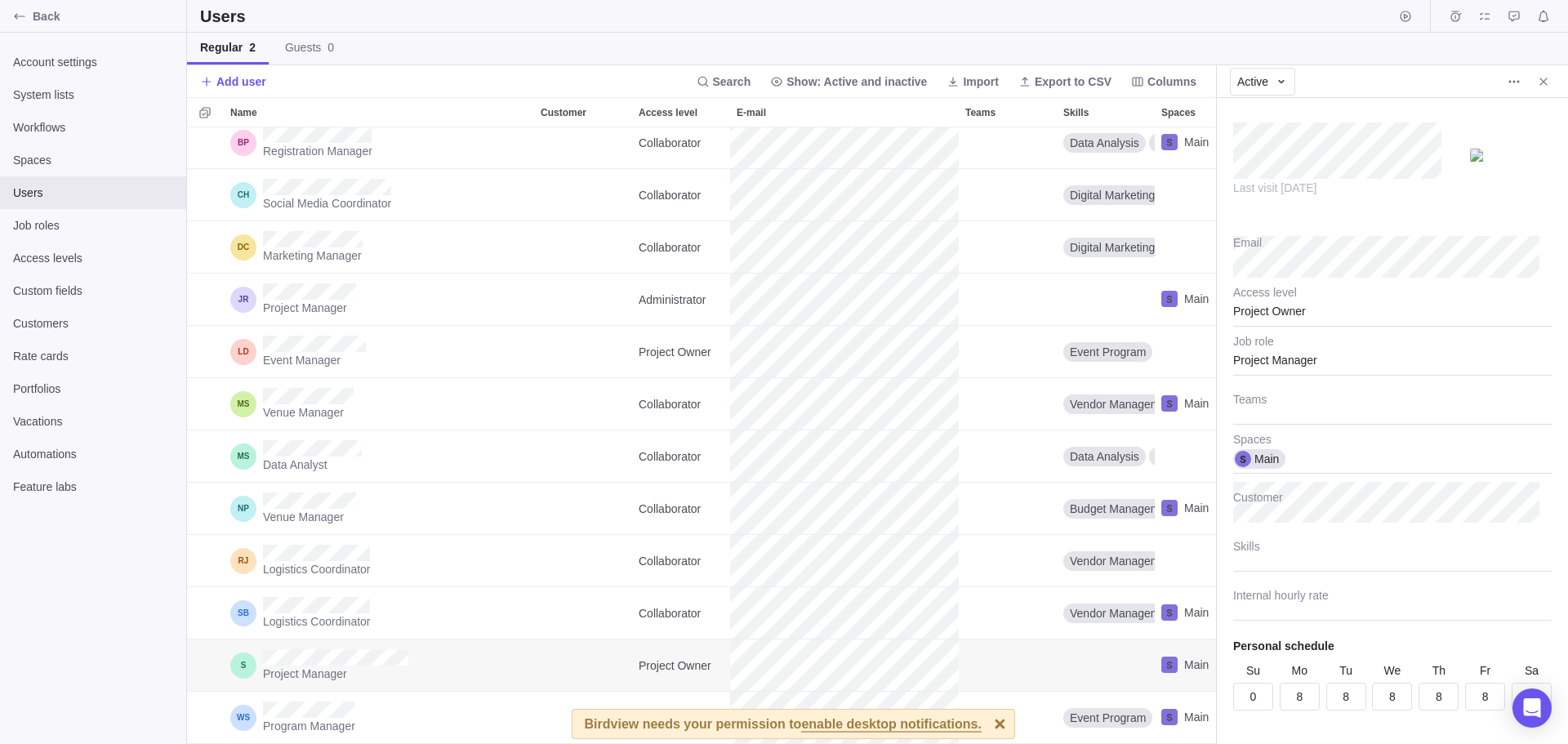
click at [1483, 152] on img at bounding box center [1511, 155] width 81 height 13
drag, startPoint x: 1453, startPoint y: 152, endPoint x: 1479, endPoint y: 196, distance: 51.1
click at [1479, 196] on div "Last visit August 11" at bounding box center [1392, 164] width 318 height 98
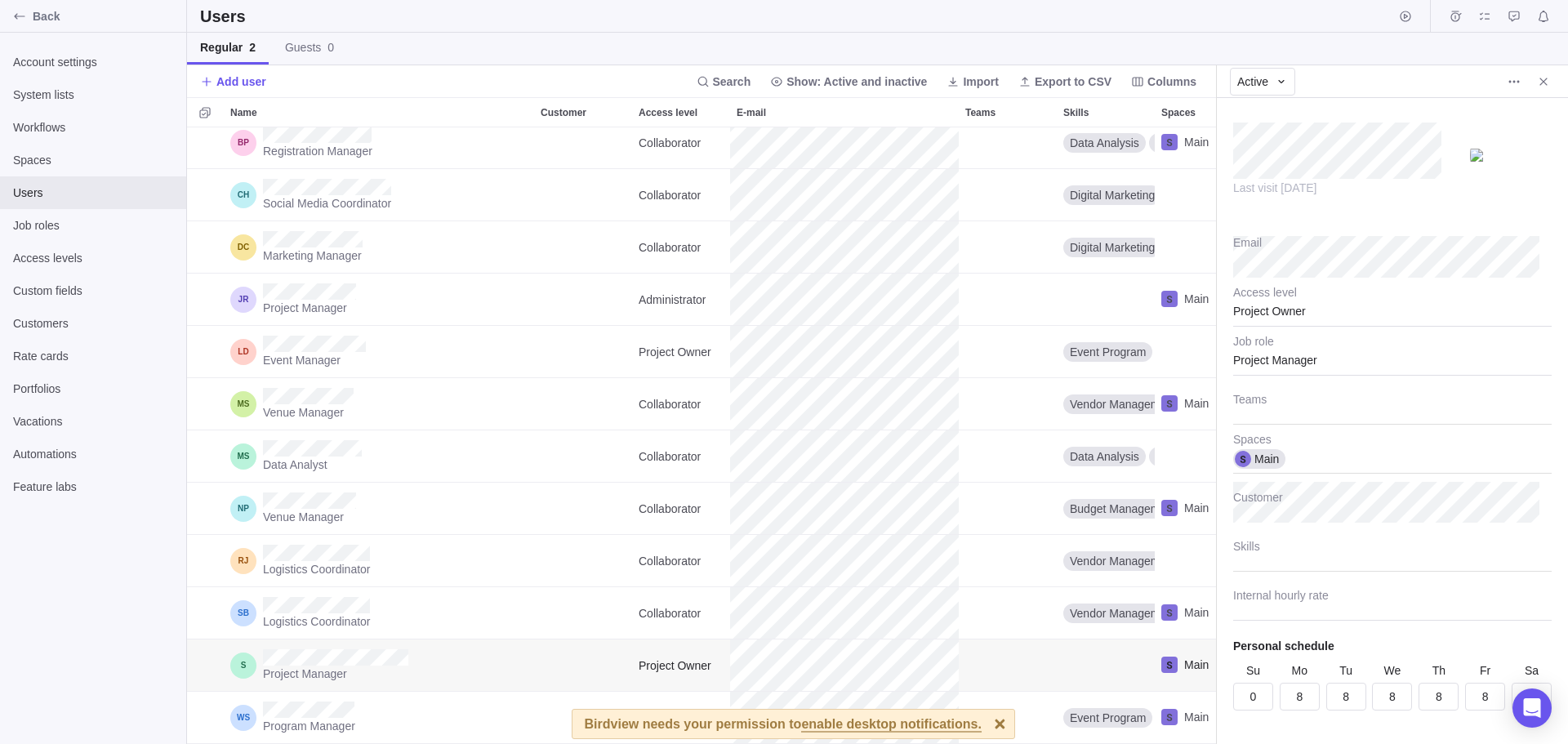
drag, startPoint x: 692, startPoint y: 669, endPoint x: 557, endPoint y: 660, distance: 135.3
click at [1547, 75] on icon "Close" at bounding box center [1544, 81] width 13 height 13
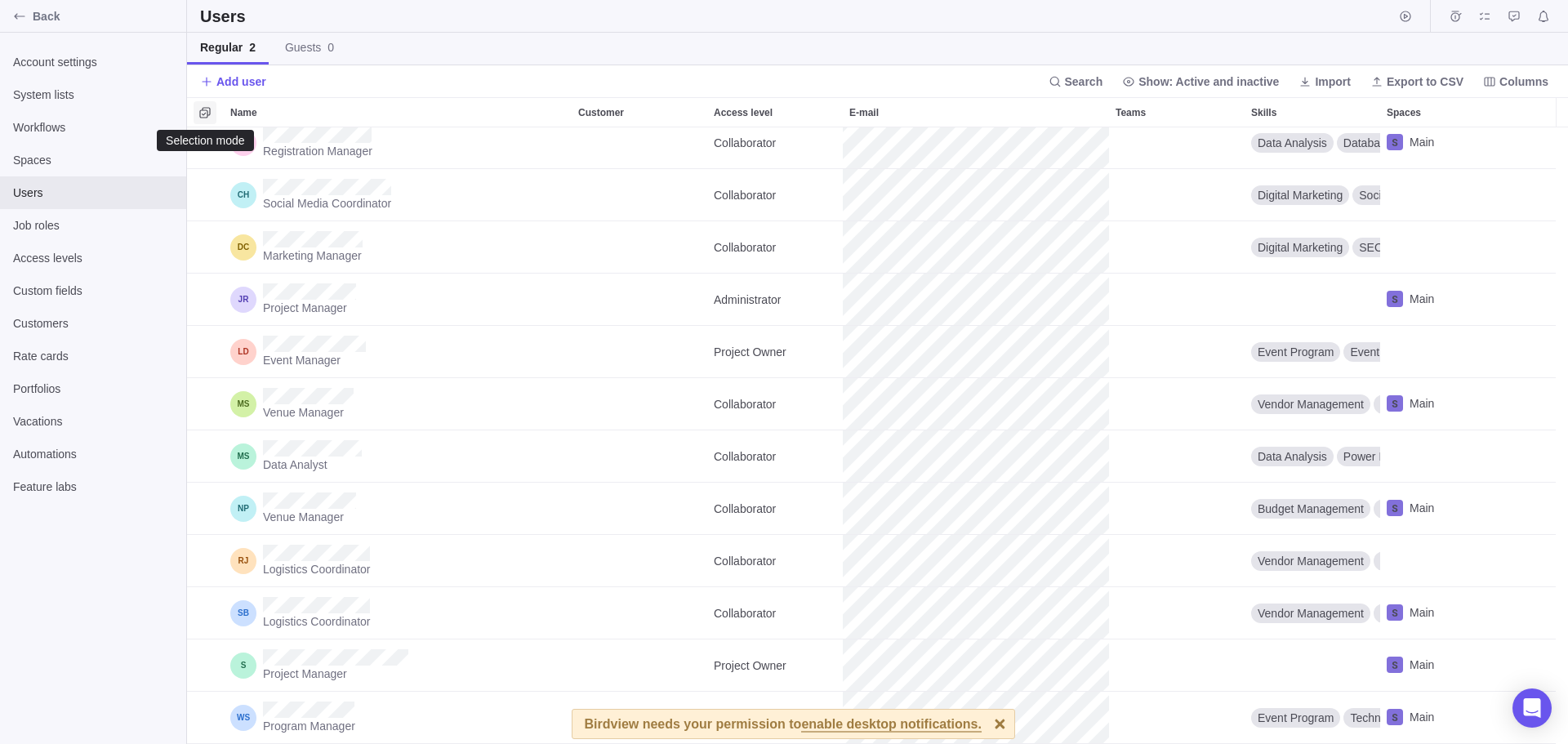
click at [199, 111] on icon "Selection mode" at bounding box center [205, 113] width 13 height 13
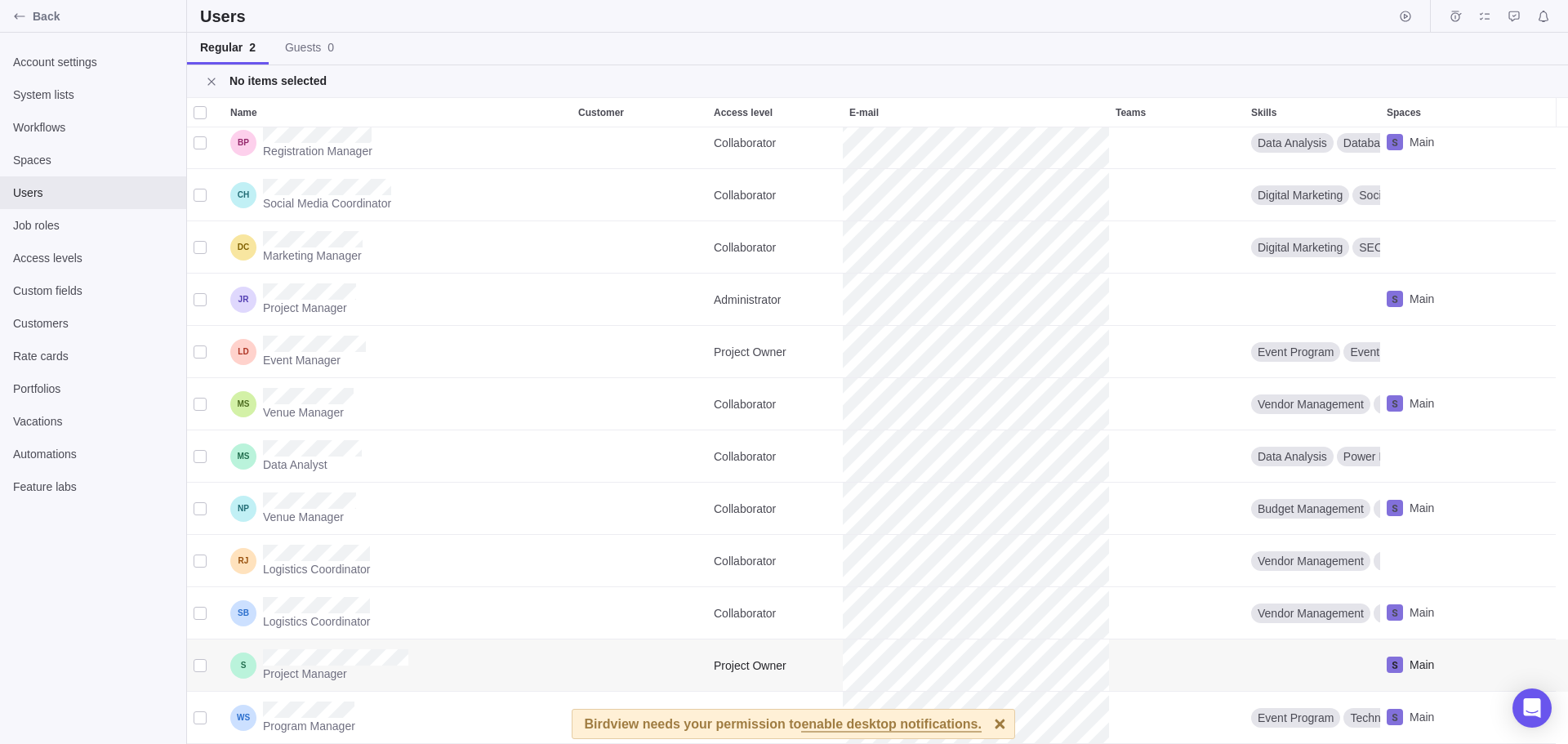
click at [203, 665] on div "grid" at bounding box center [200, 666] width 13 height 23
click at [363, 76] on span "Job roles" at bounding box center [372, 81] width 51 height 17
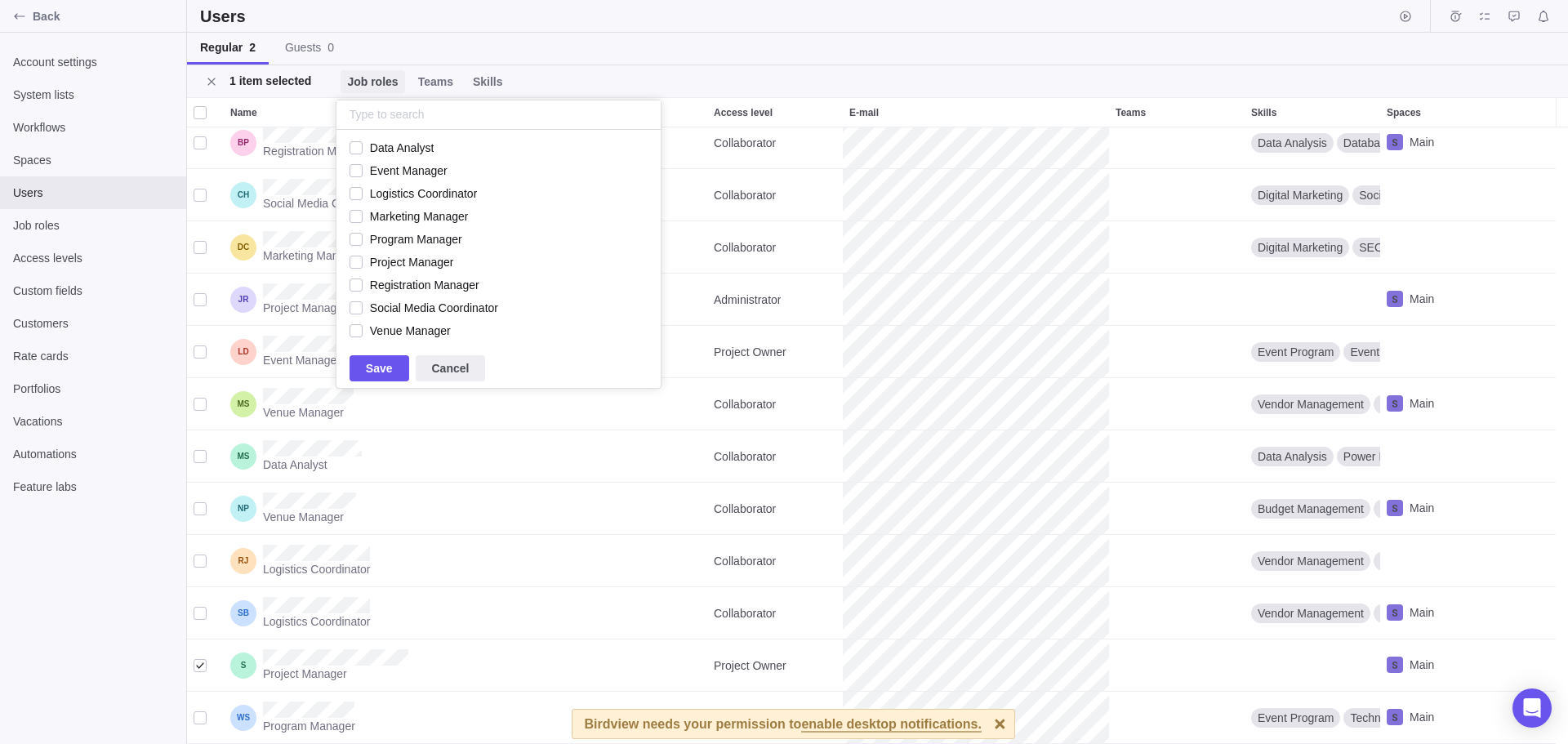
scroll to position [207, 312]
click at [418, 83] on span "Teams" at bounding box center [435, 81] width 35 height 17
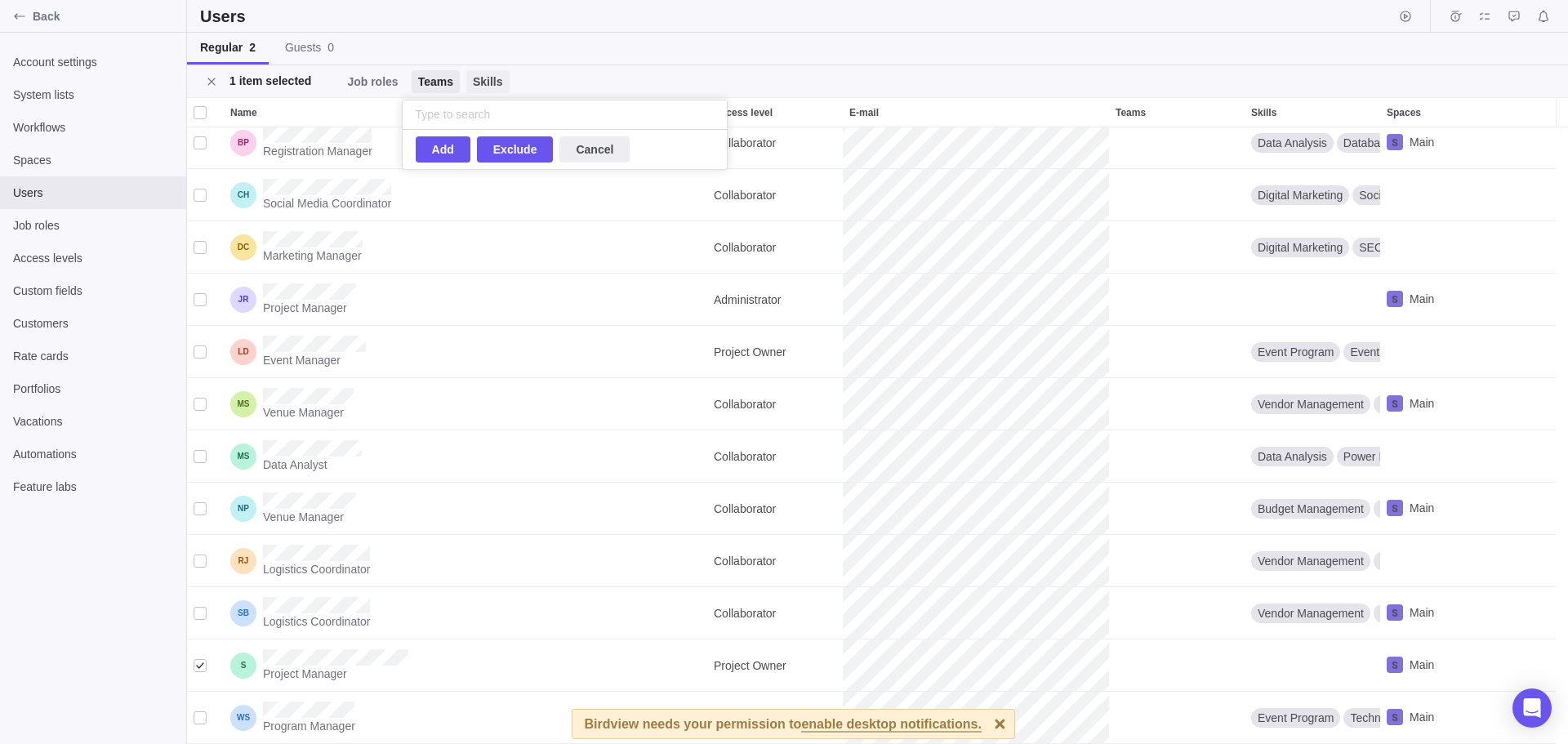
click at [473, 85] on span "Skills" at bounding box center [488, 81] width 30 height 17
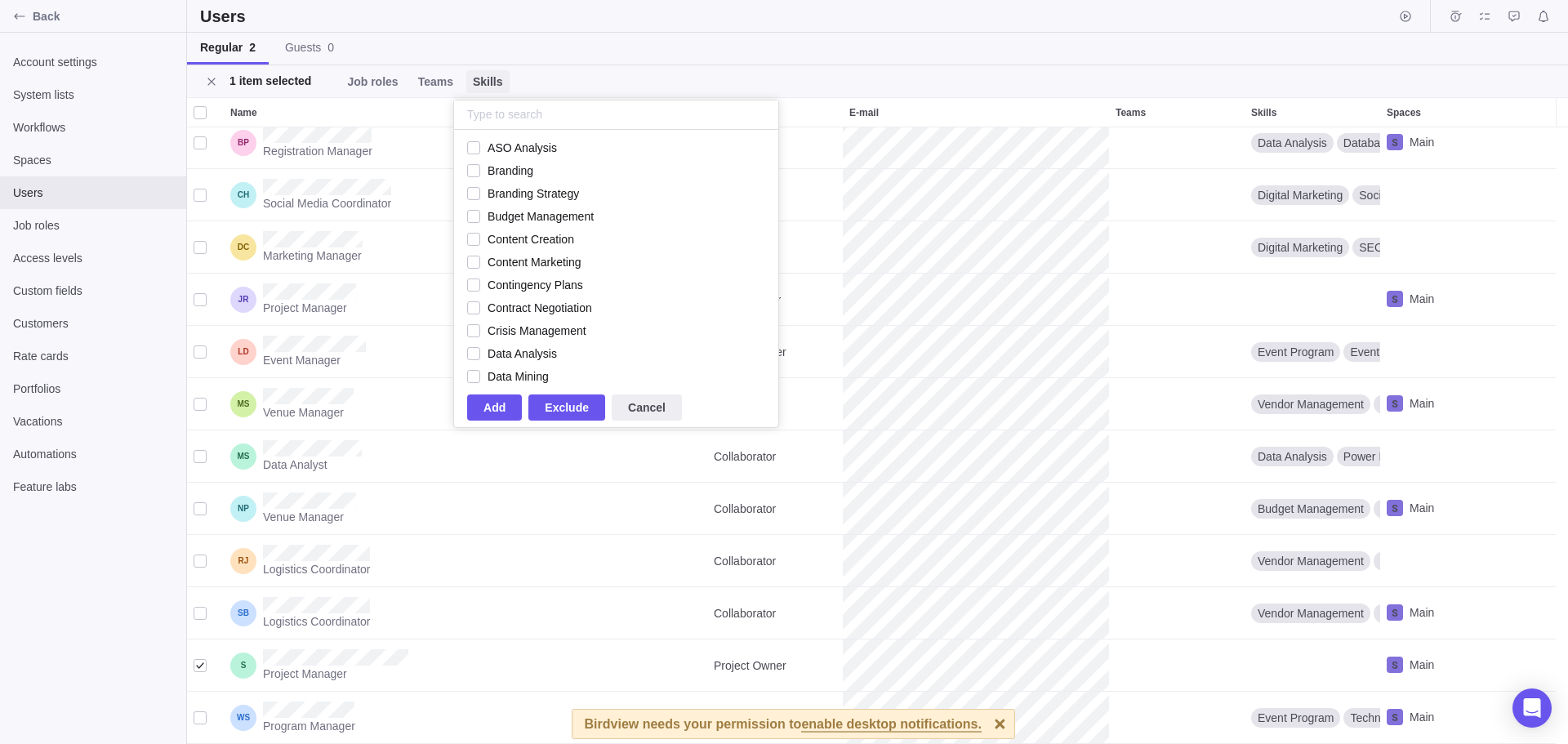
scroll to position [246, 312]
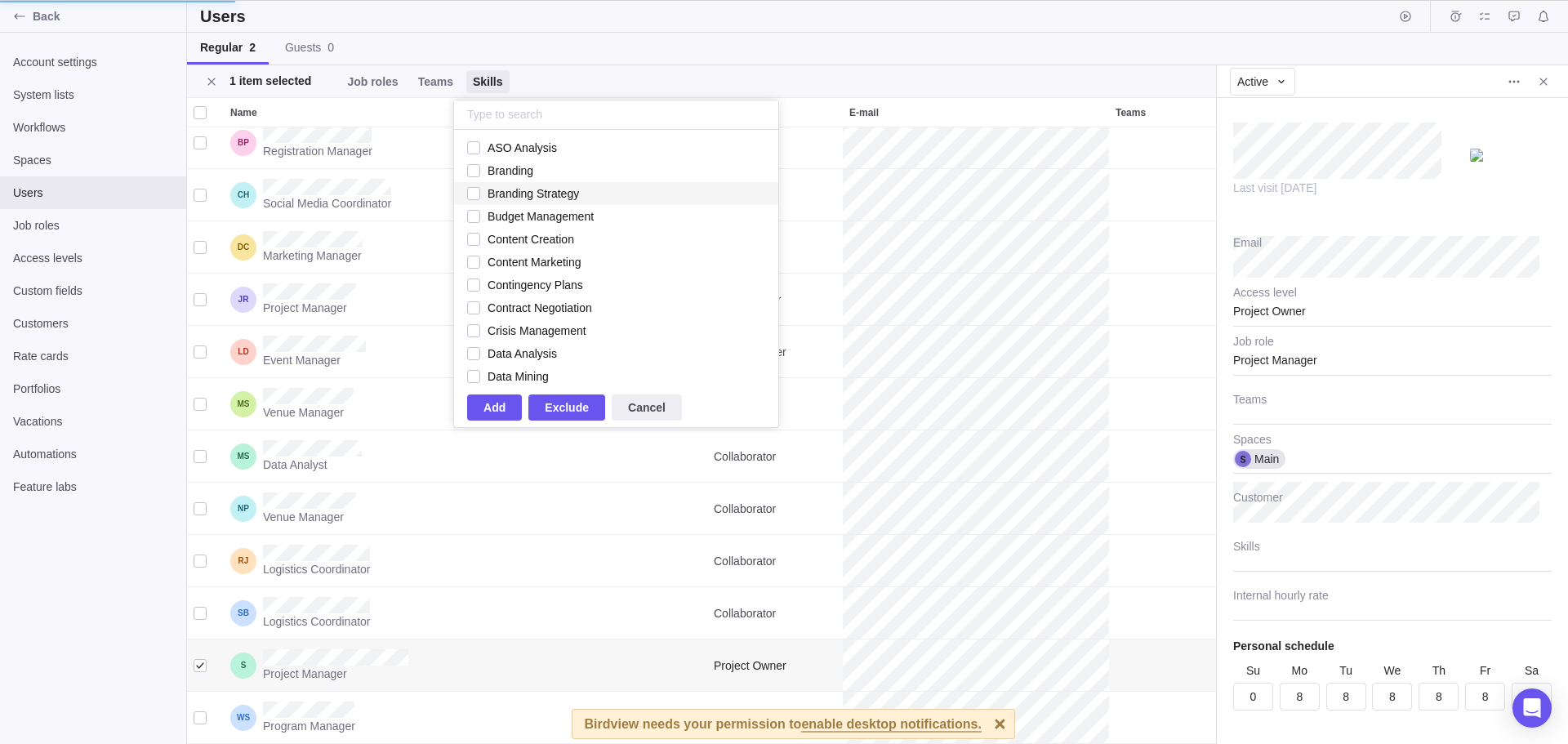
scroll to position [604, 1017]
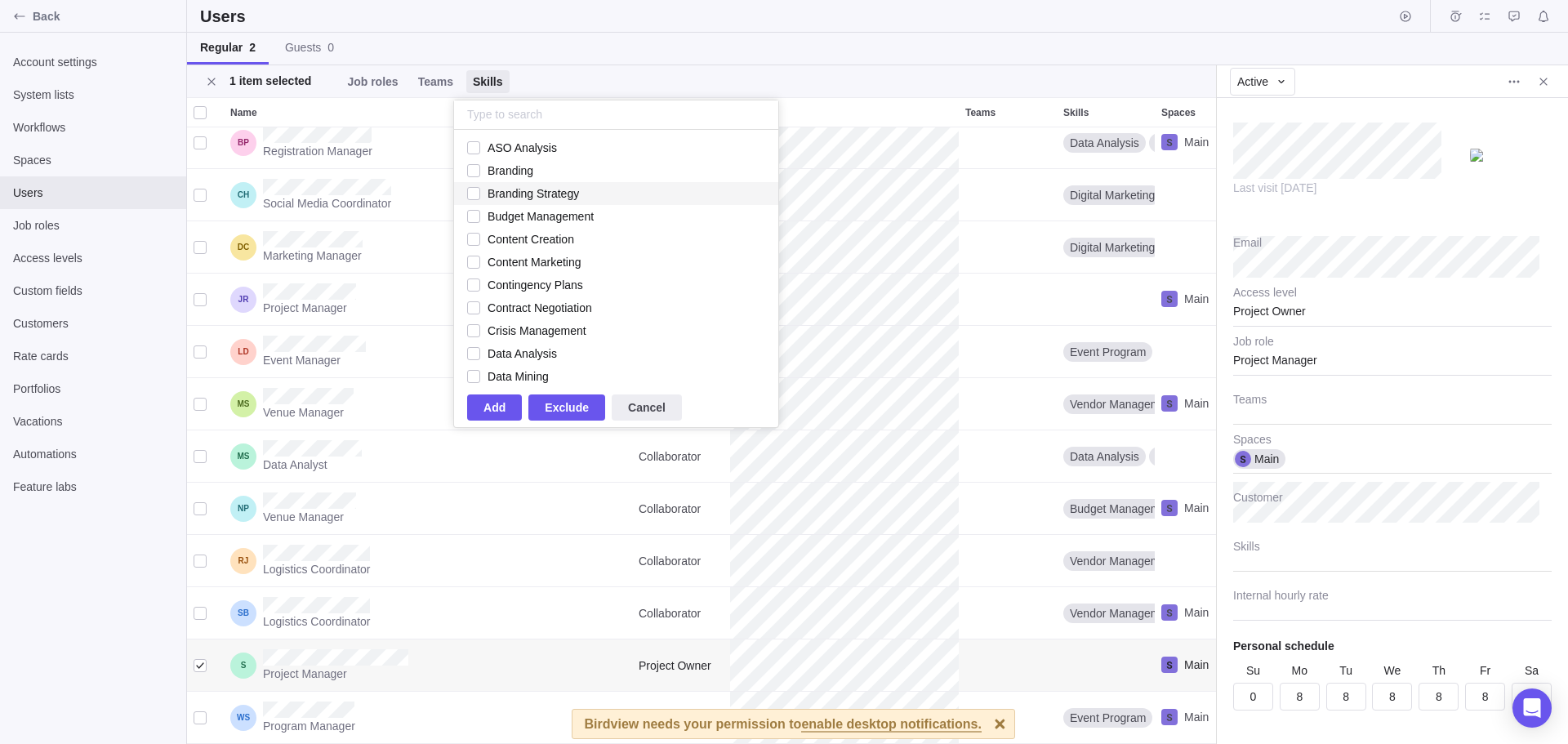
click at [198, 661] on div "grid" at bounding box center [200, 666] width 13 height 23
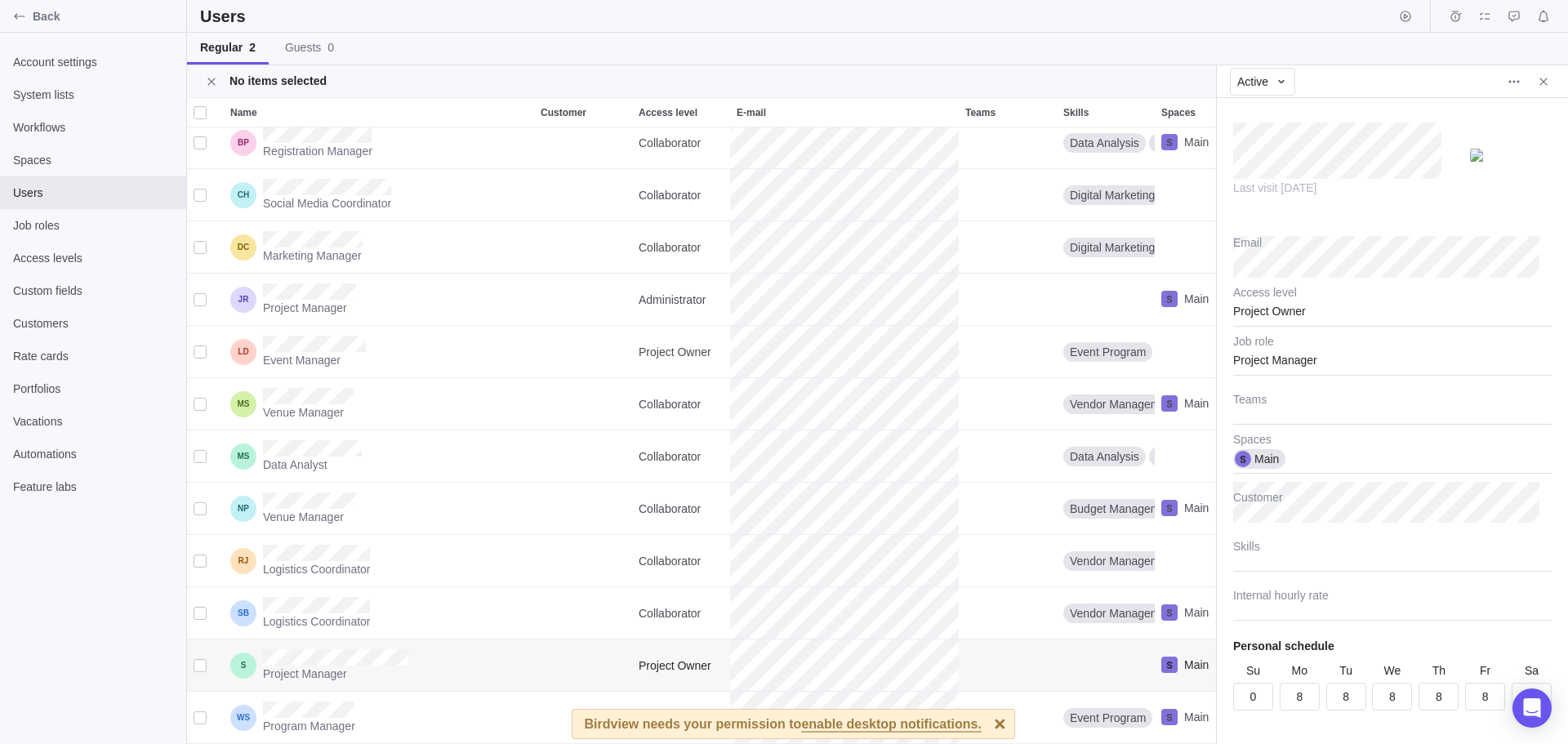
click at [198, 661] on div "grid" at bounding box center [200, 666] width 13 height 23
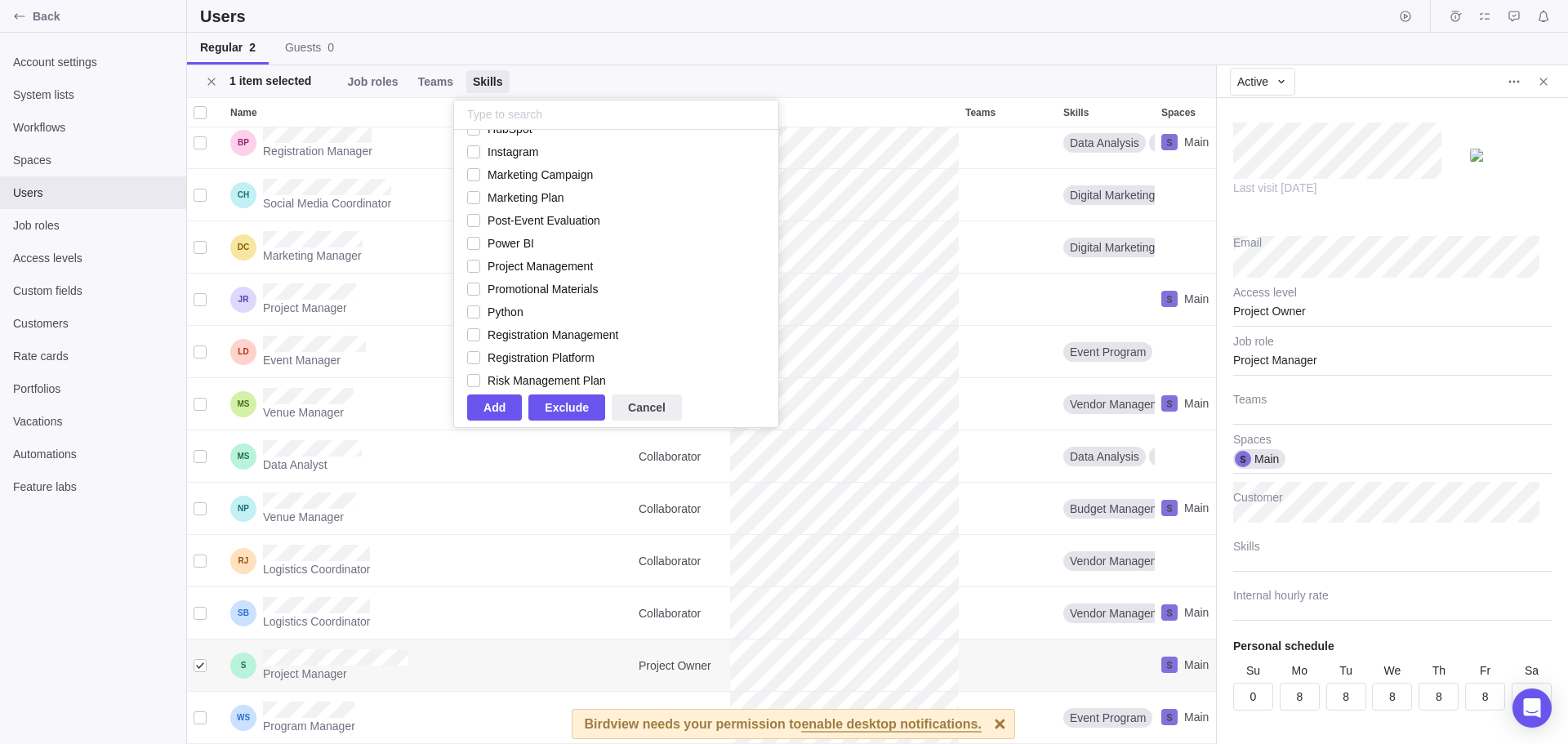
scroll to position [514, 0]
click at [632, 411] on span "Cancel" at bounding box center [646, 408] width 37 height 20
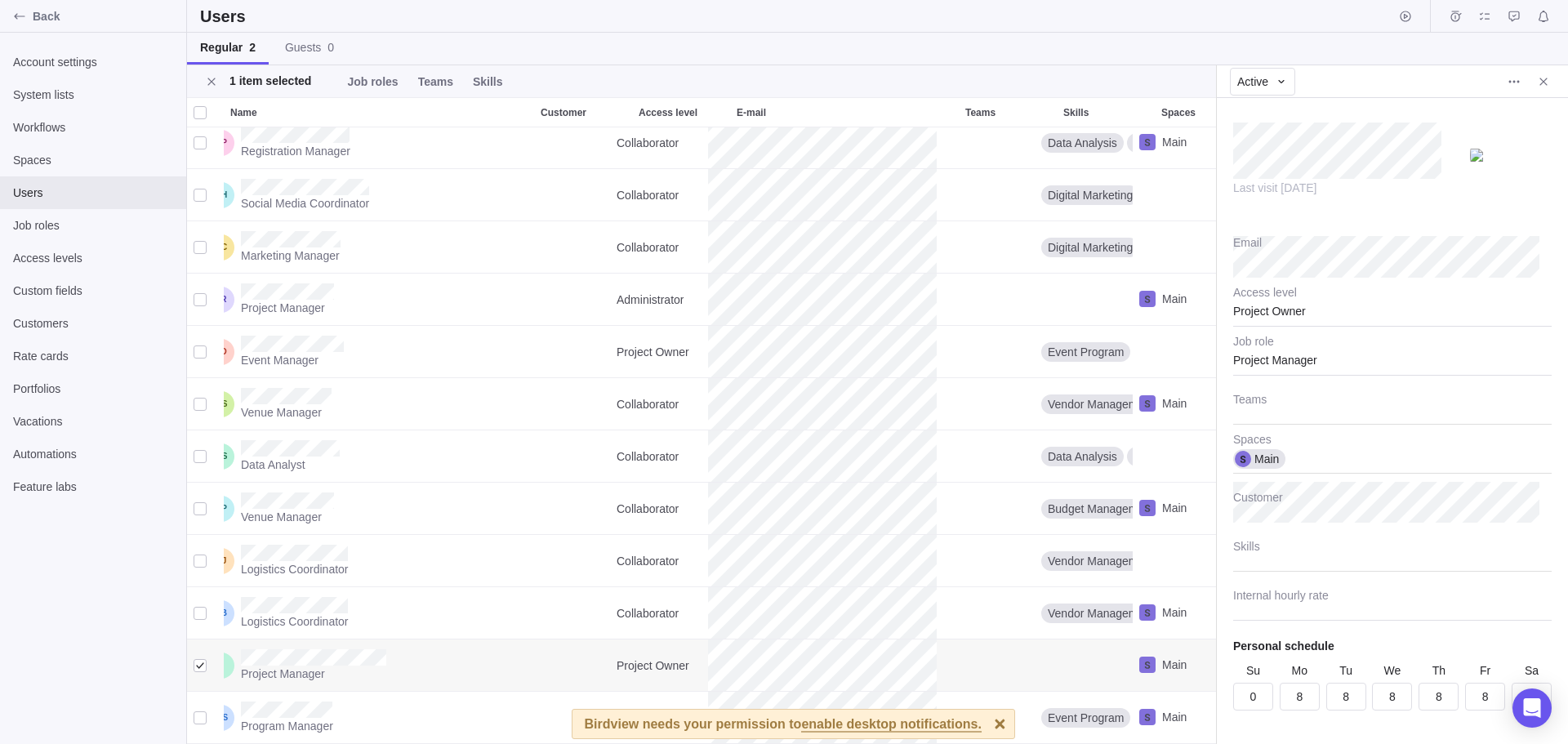
scroll to position [0, 49]
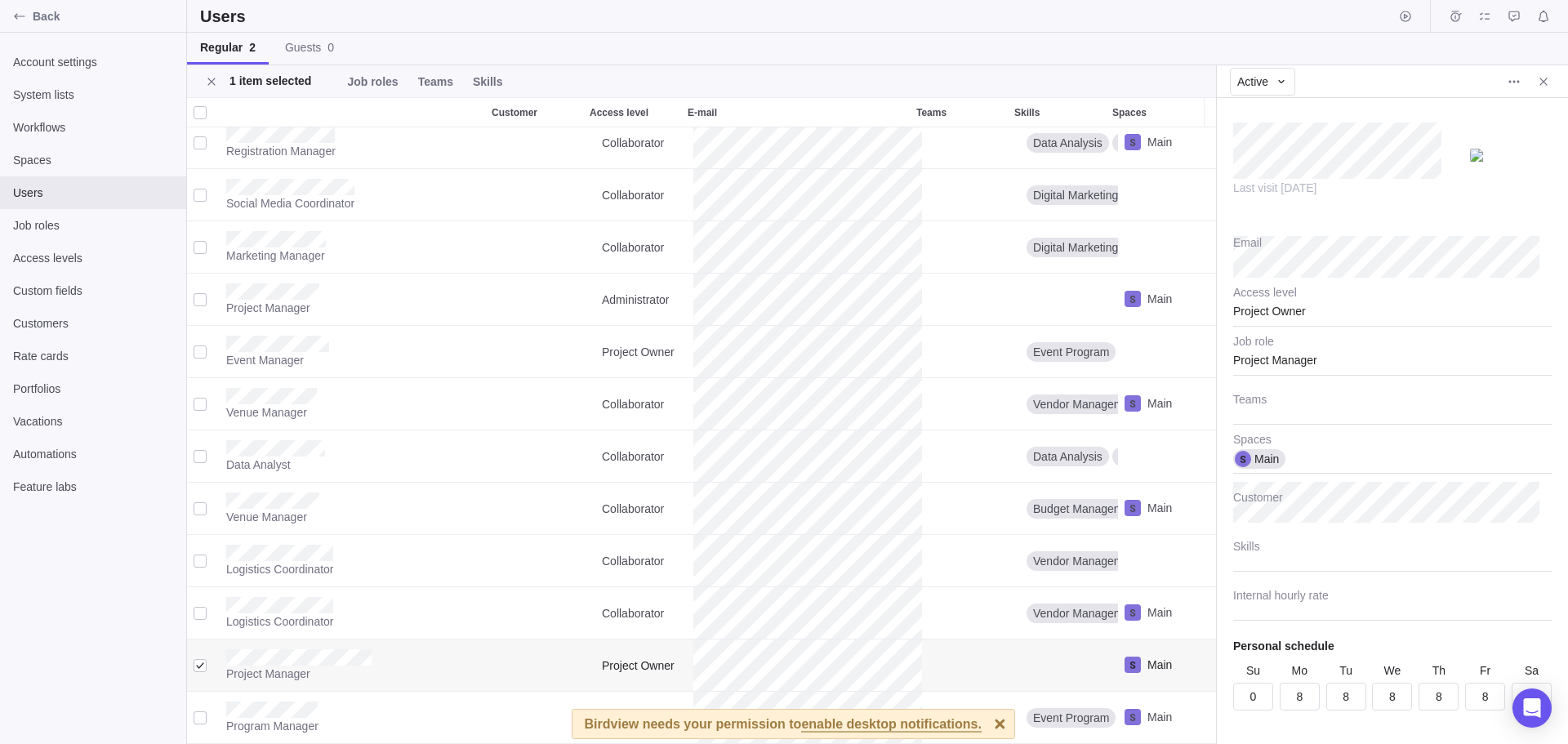
type textarea "x"
click at [1269, 87] on div "Active" at bounding box center [1262, 81] width 66 height 27
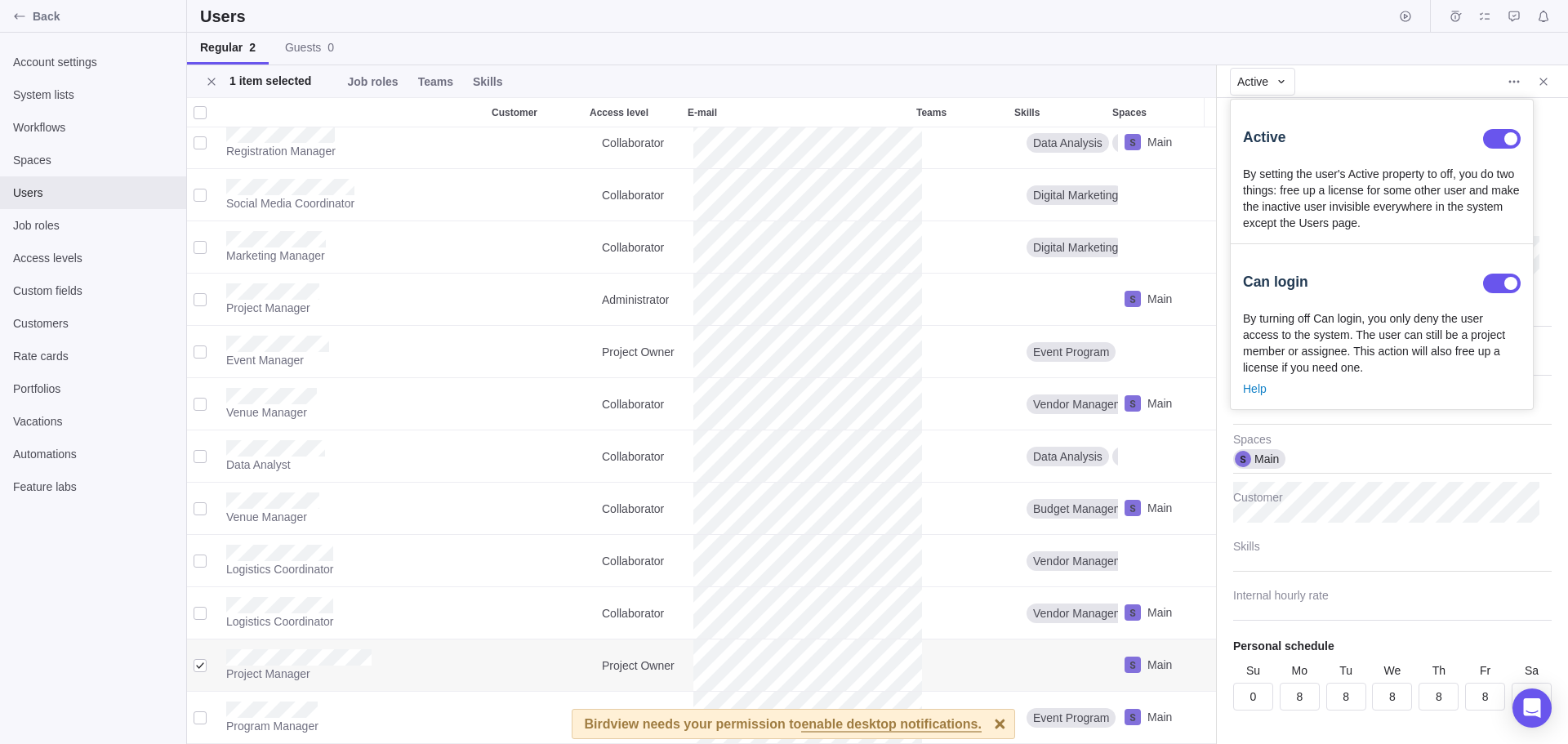
click at [1506, 77] on body "Back Account settings System lists Workflows Spaces Users Job roles Access leve…" at bounding box center [784, 372] width 1568 height 744
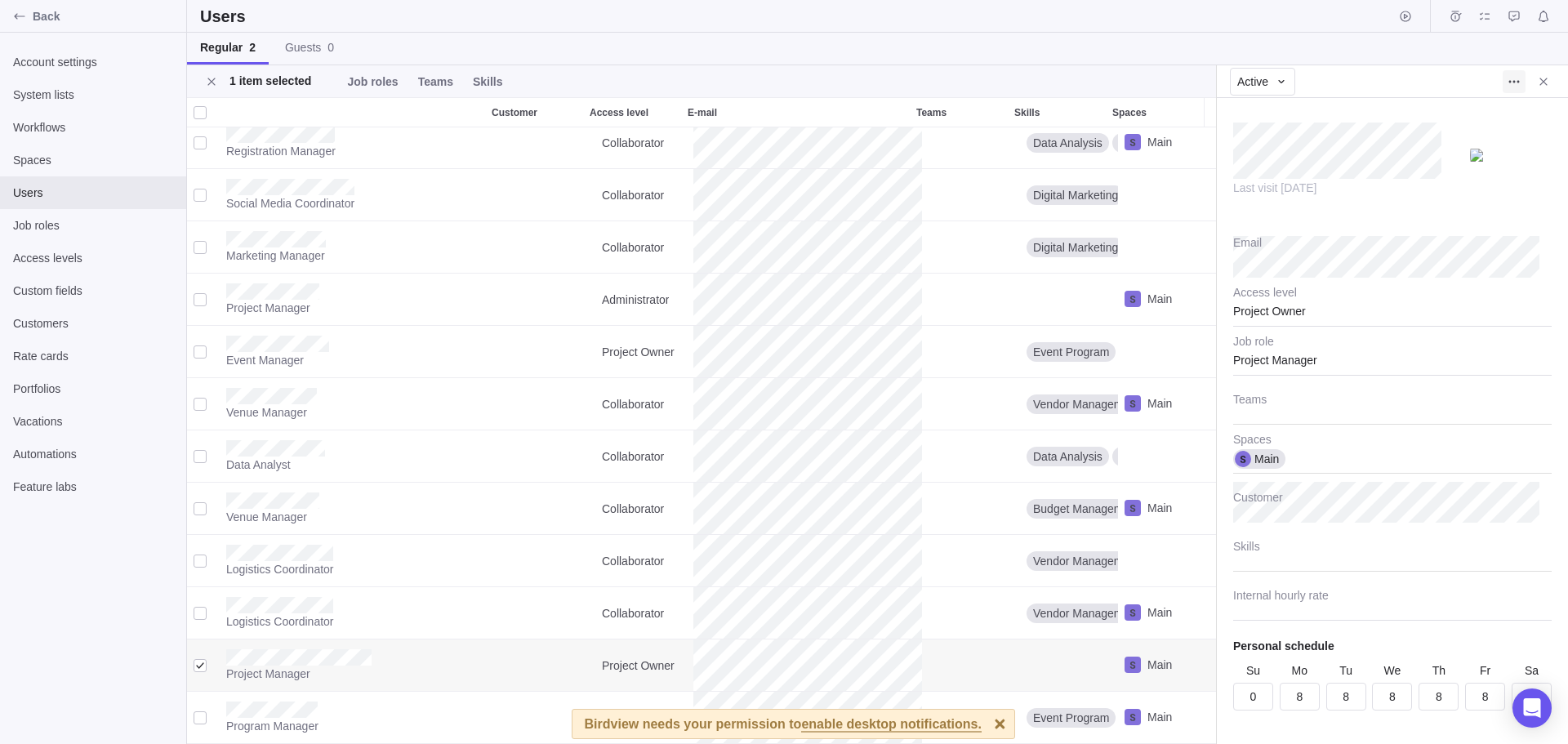
click at [1512, 81] on icon "More actions" at bounding box center [1514, 81] width 13 height 13
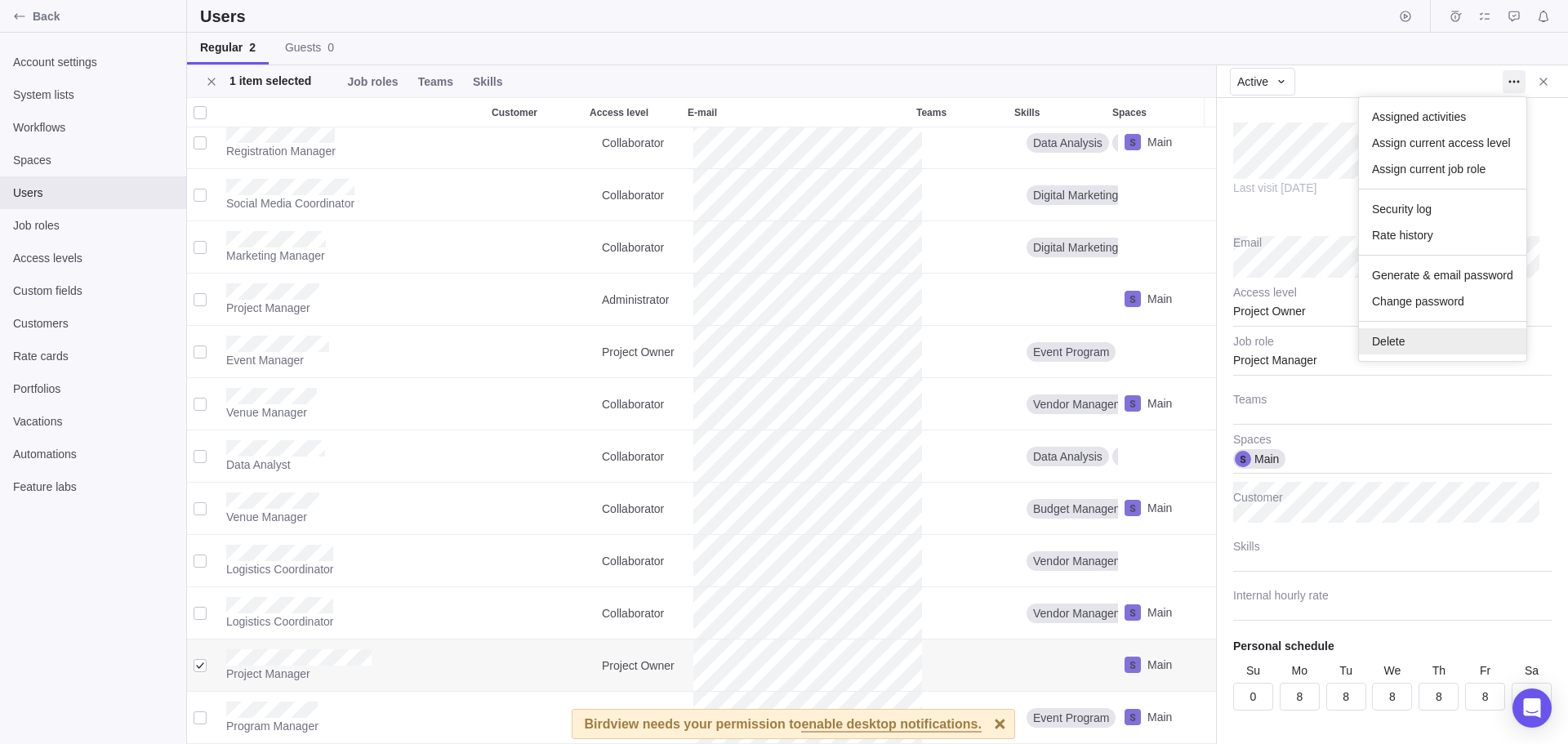
click at [1389, 341] on span "Delete" at bounding box center [1388, 341] width 32 height 17
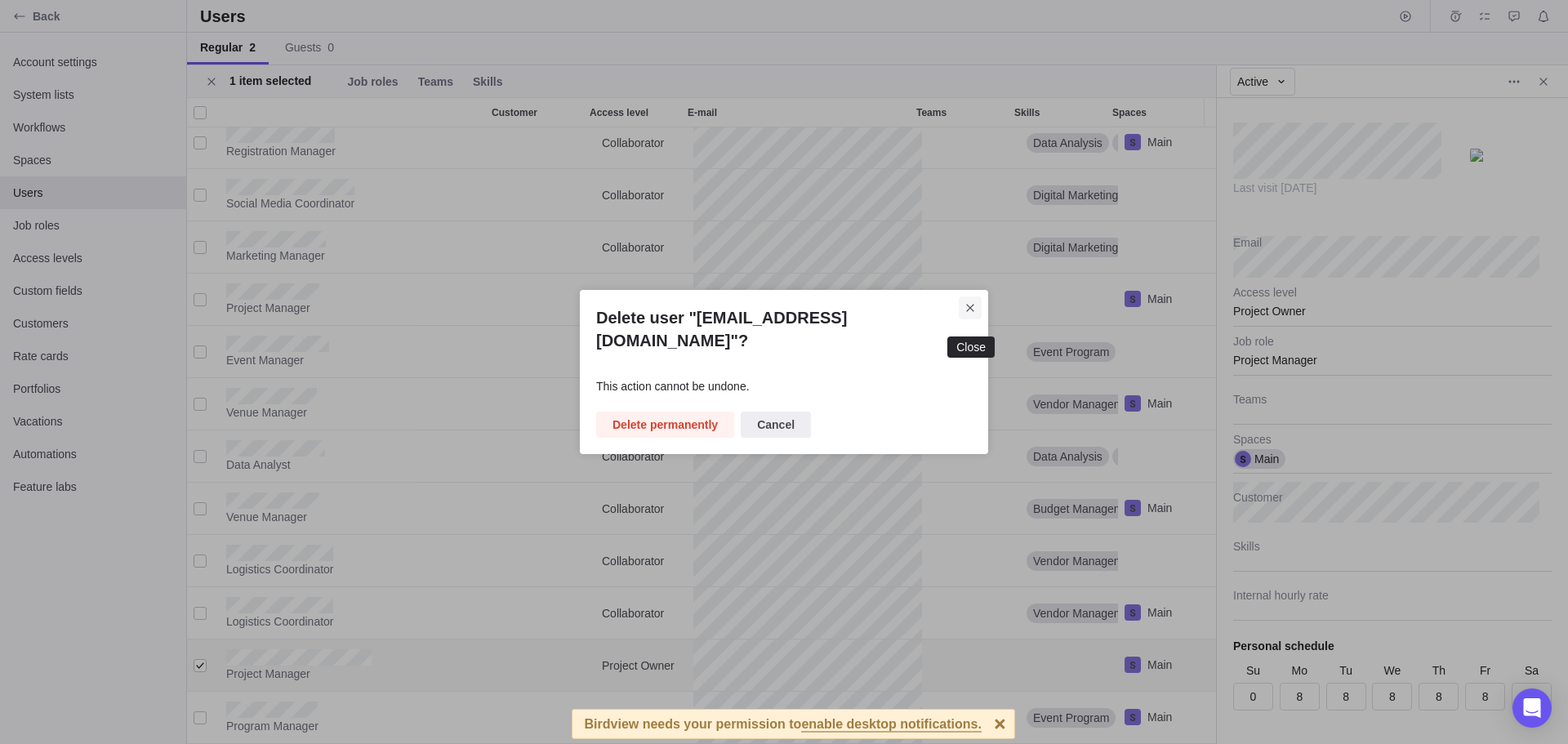
click at [961, 319] on span "Close" at bounding box center [970, 308] width 23 height 23
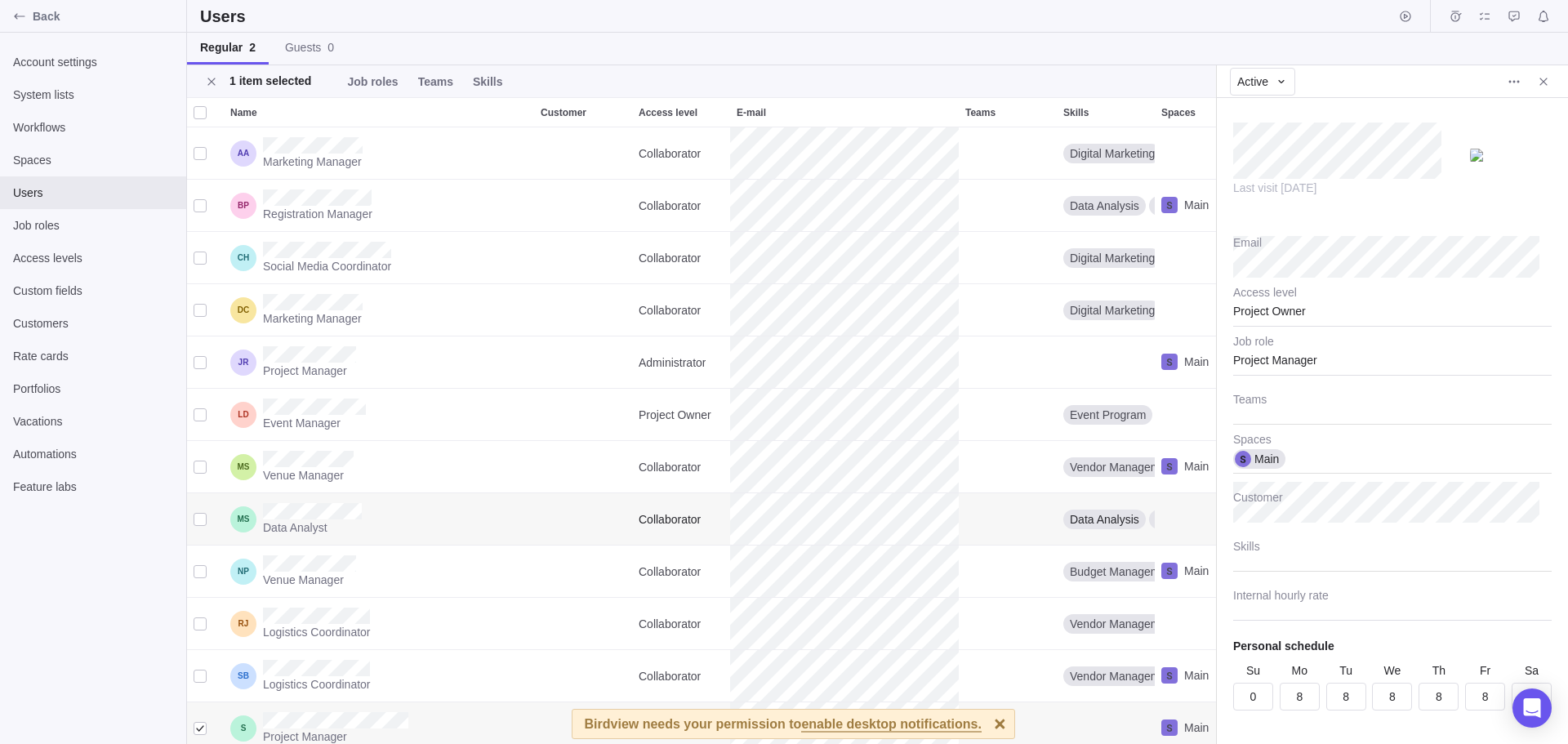
scroll to position [75, 0]
